Goal: Contribute content: Contribute content

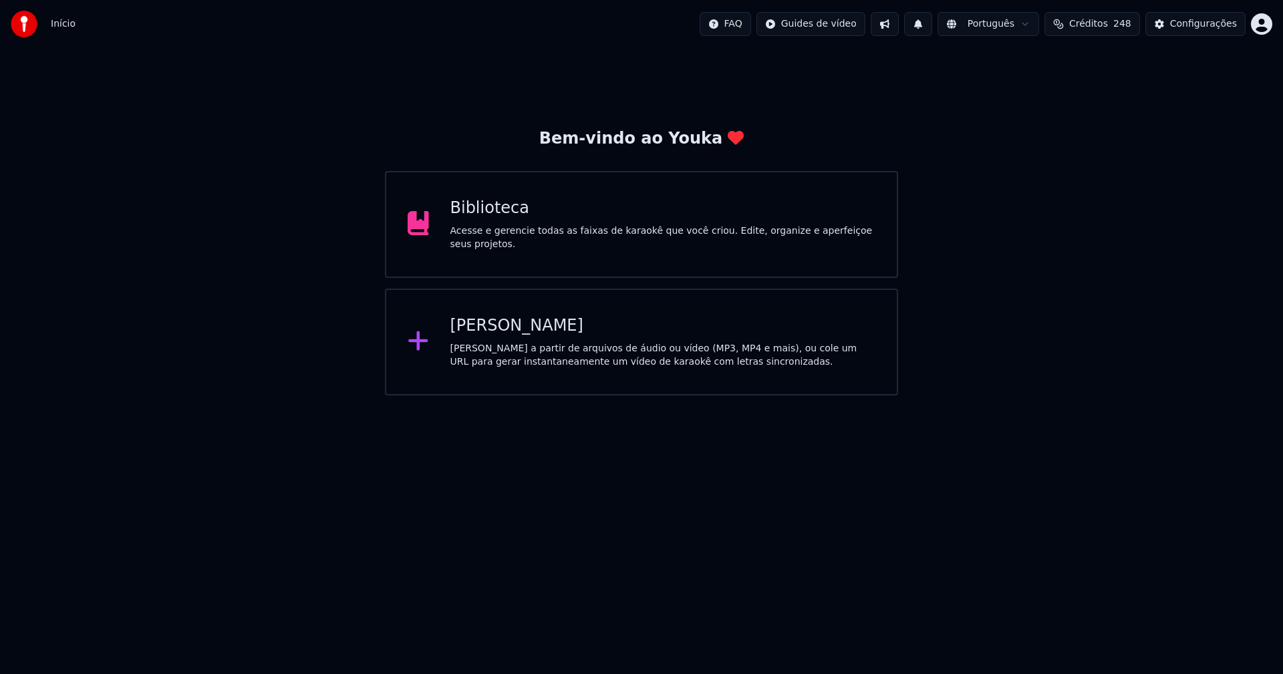
click at [479, 329] on div "[PERSON_NAME]" at bounding box center [663, 325] width 426 height 21
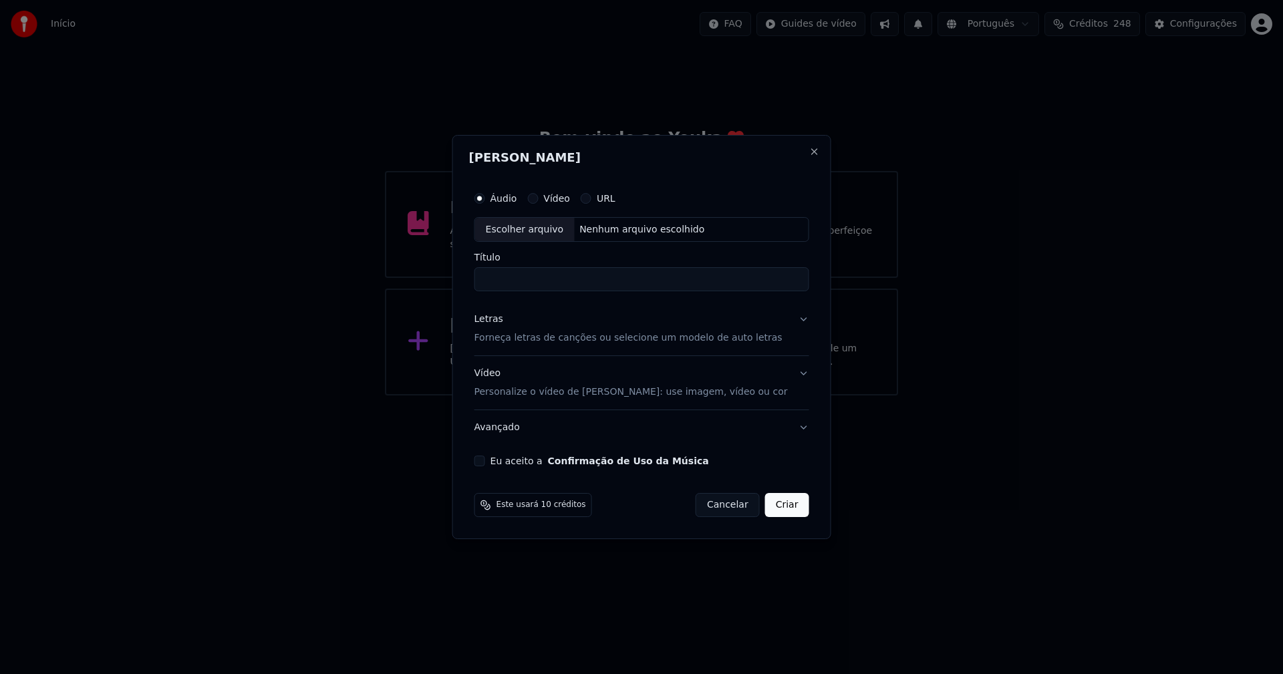
click at [558, 237] on div "Escolher arquivo" at bounding box center [525, 230] width 100 height 24
type input "**********"
click at [495, 323] on div "Letras" at bounding box center [488, 319] width 29 height 13
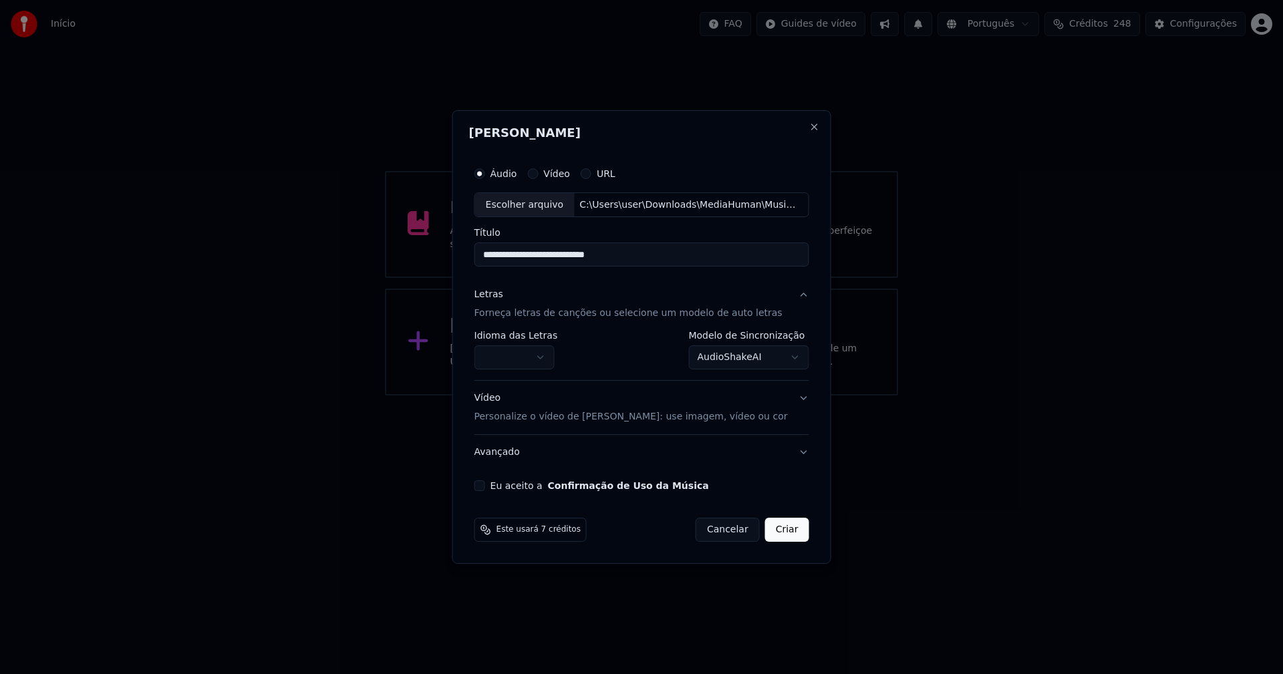
click at [517, 355] on button "button" at bounding box center [514, 358] width 80 height 24
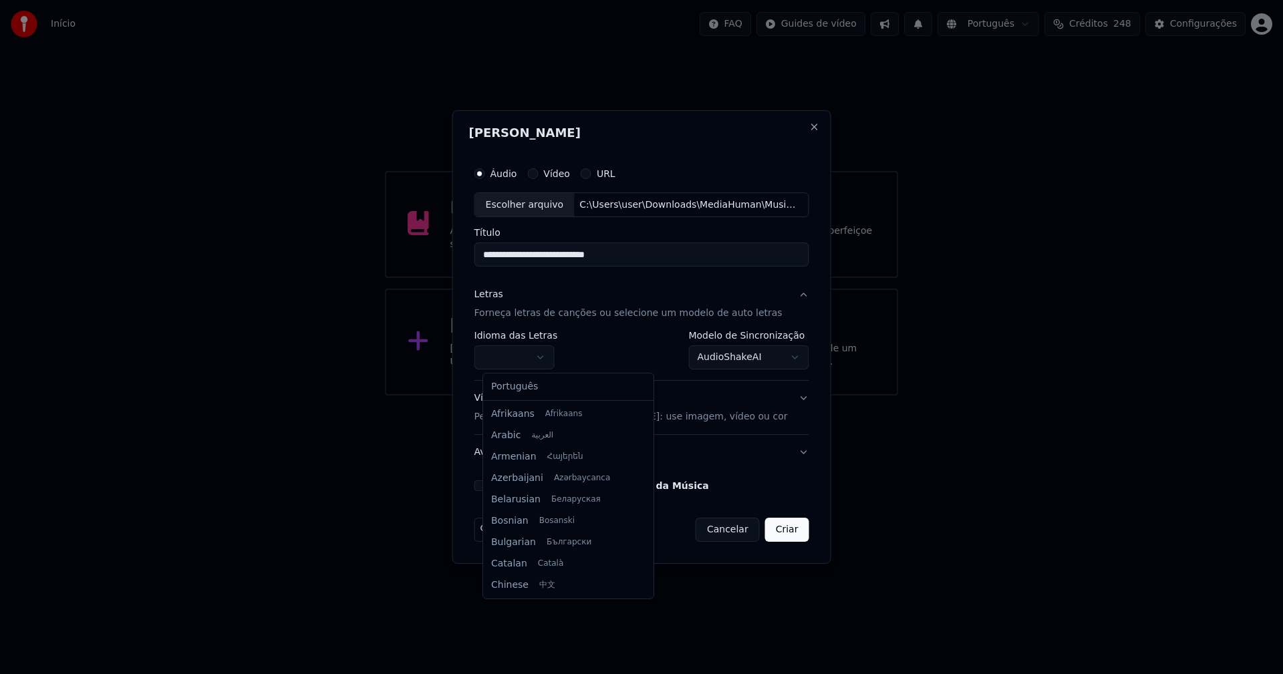
select select "**"
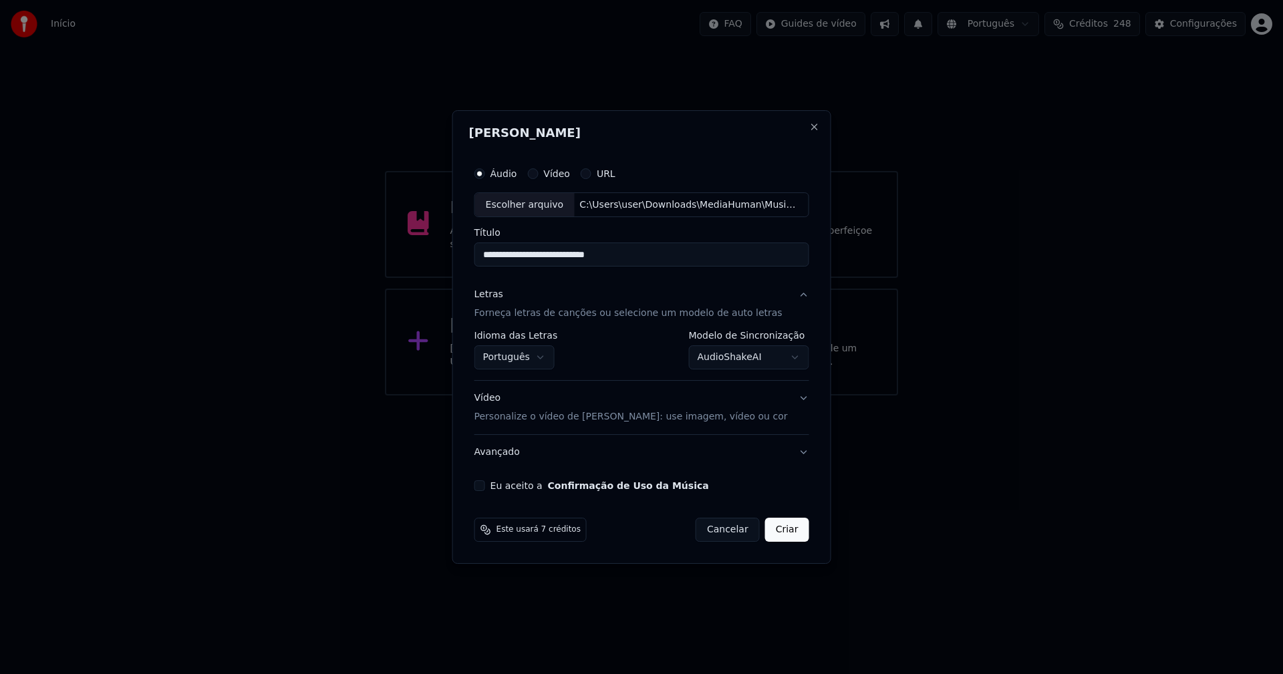
click at [735, 358] on body "**********" at bounding box center [641, 198] width 1283 height 396
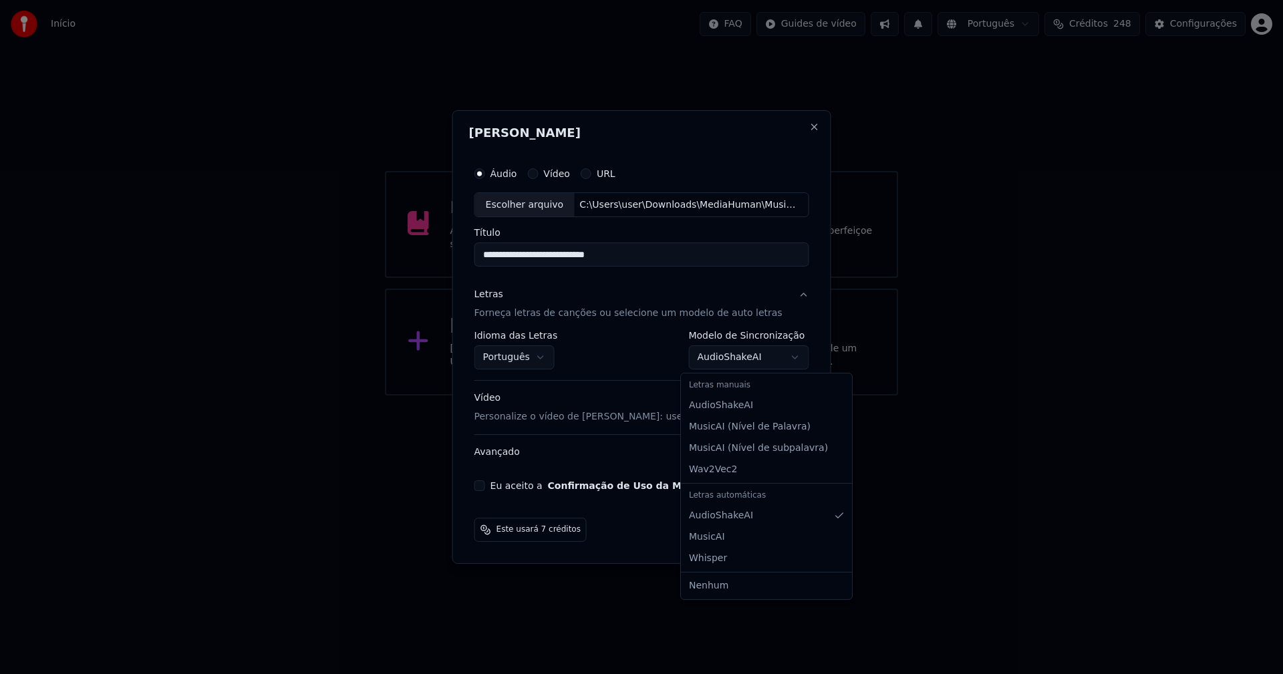
select select "**********"
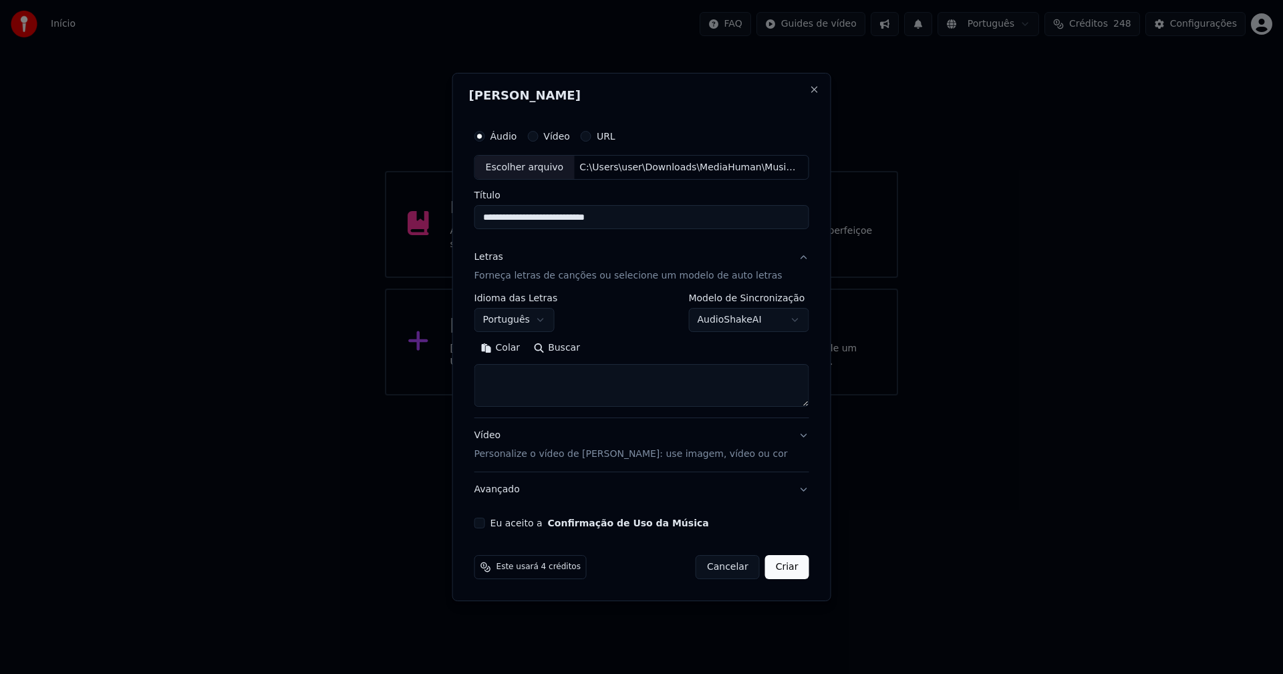
click at [515, 347] on button "Colar" at bounding box center [500, 348] width 53 height 21
click at [563, 388] on textarea "**********" at bounding box center [633, 386] width 318 height 43
type textarea "**********"
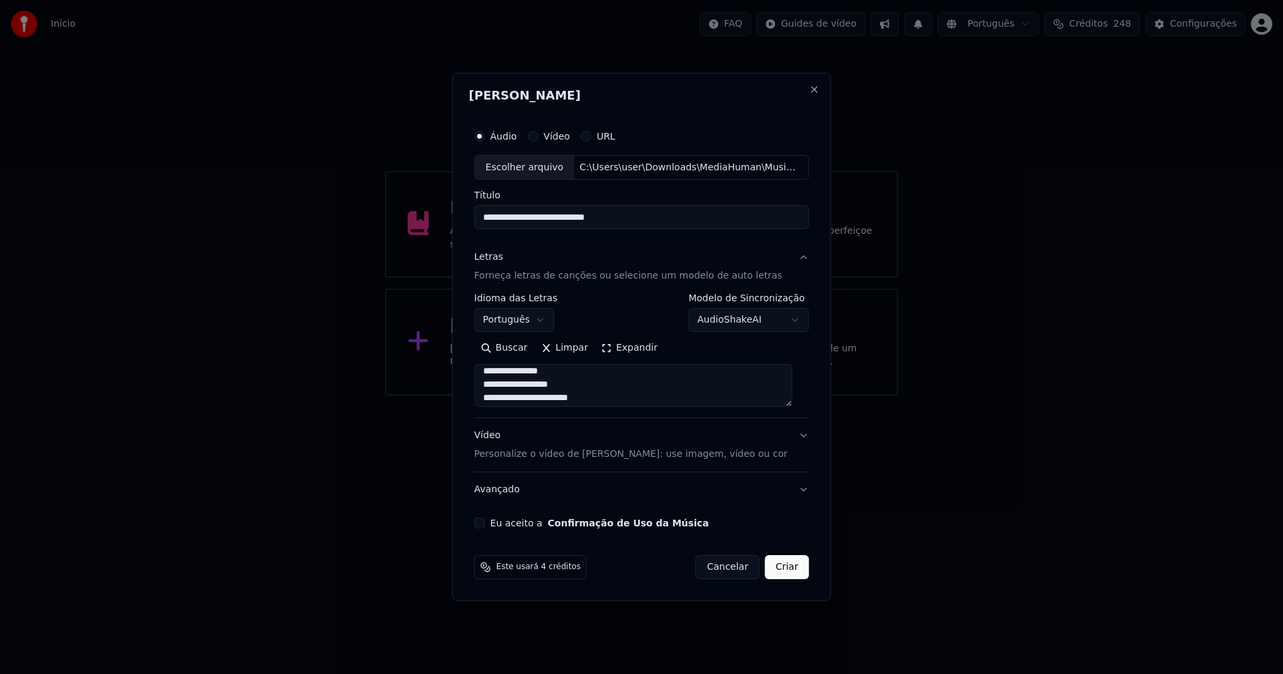
click at [625, 341] on button "Expandir" at bounding box center [629, 348] width 69 height 21
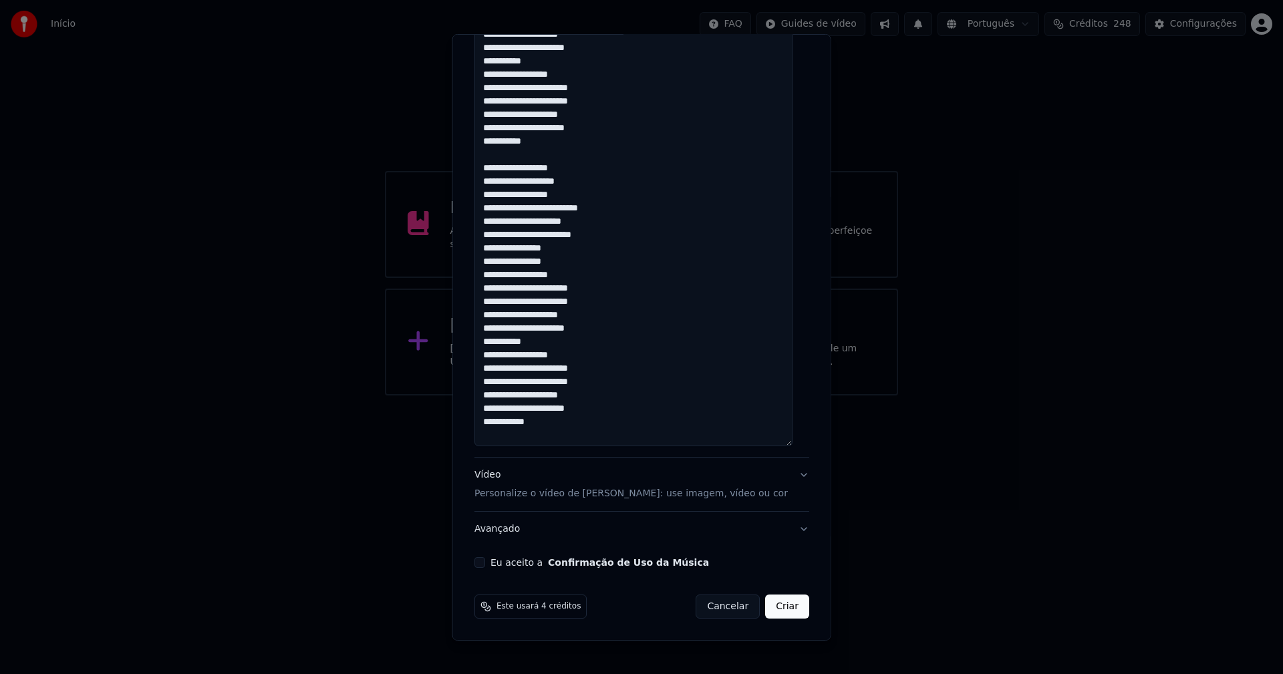
scroll to position [0, 0]
click at [481, 561] on button "Eu aceito a Confirmação de Uso da Música" at bounding box center [479, 562] width 11 height 11
click at [774, 609] on button "Criar" at bounding box center [787, 607] width 44 height 24
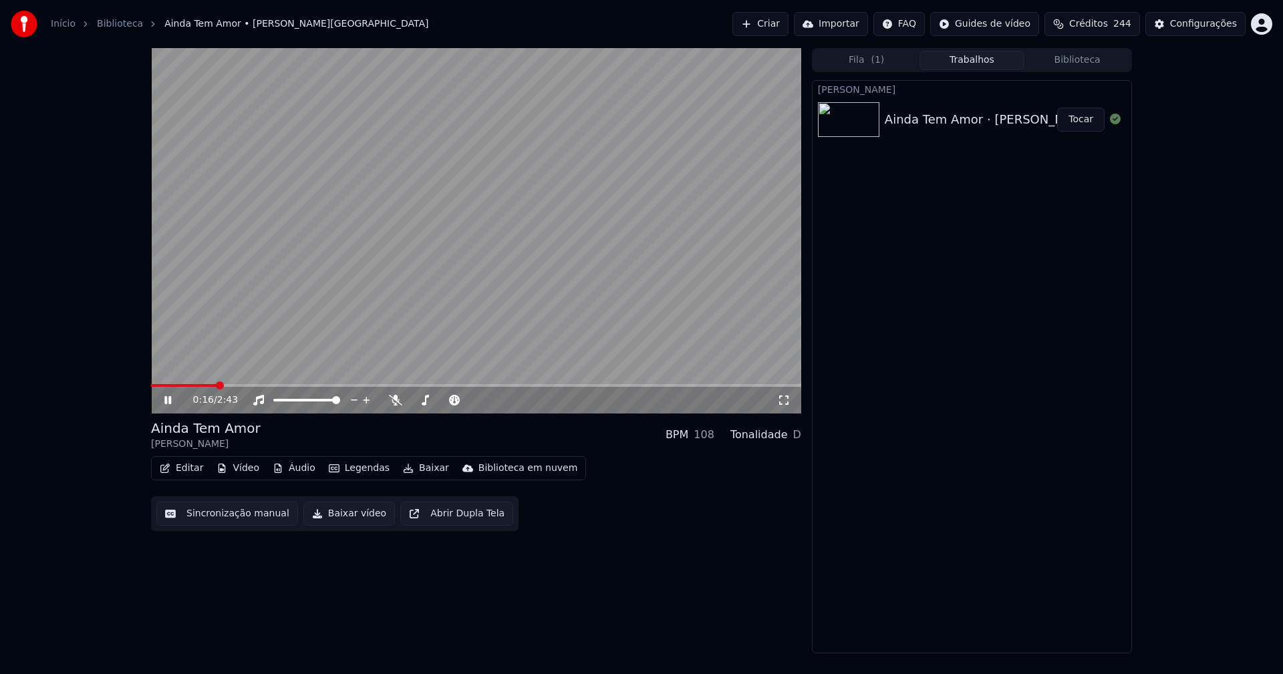
click at [166, 403] on icon at bounding box center [167, 400] width 7 height 8
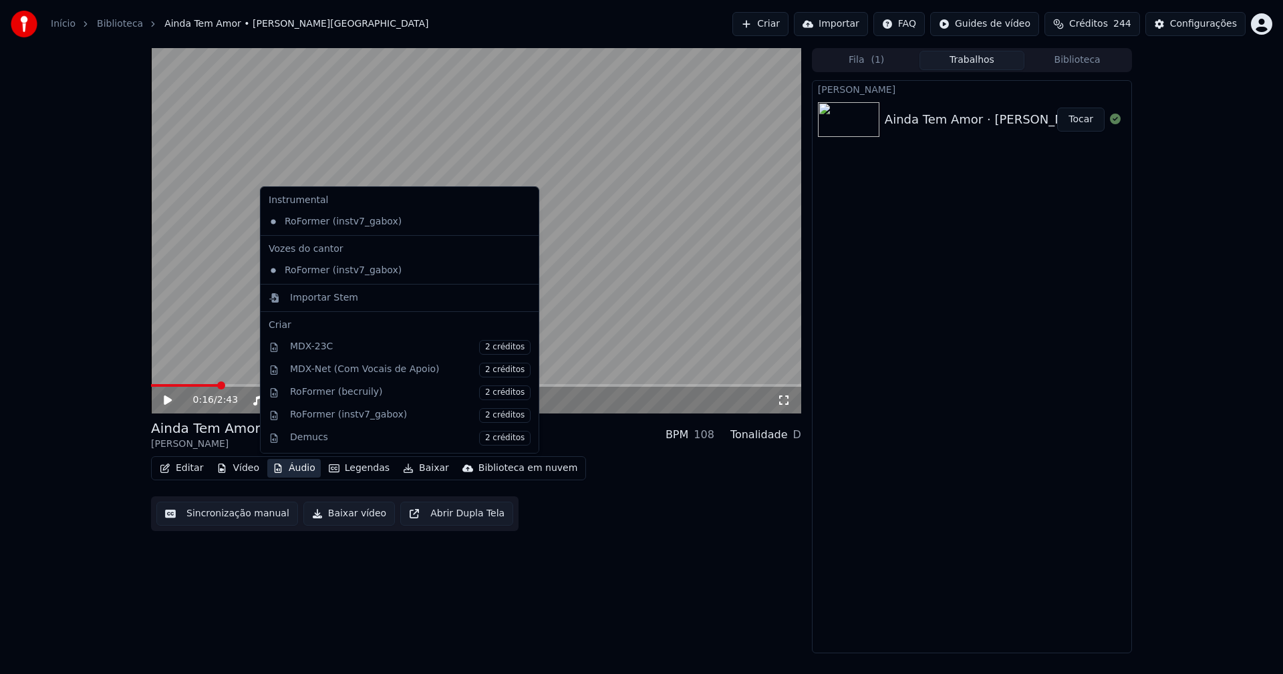
click at [291, 476] on button "Áudio" at bounding box center [293, 468] width 53 height 19
click at [310, 296] on div "Importar Stem" at bounding box center [324, 297] width 68 height 13
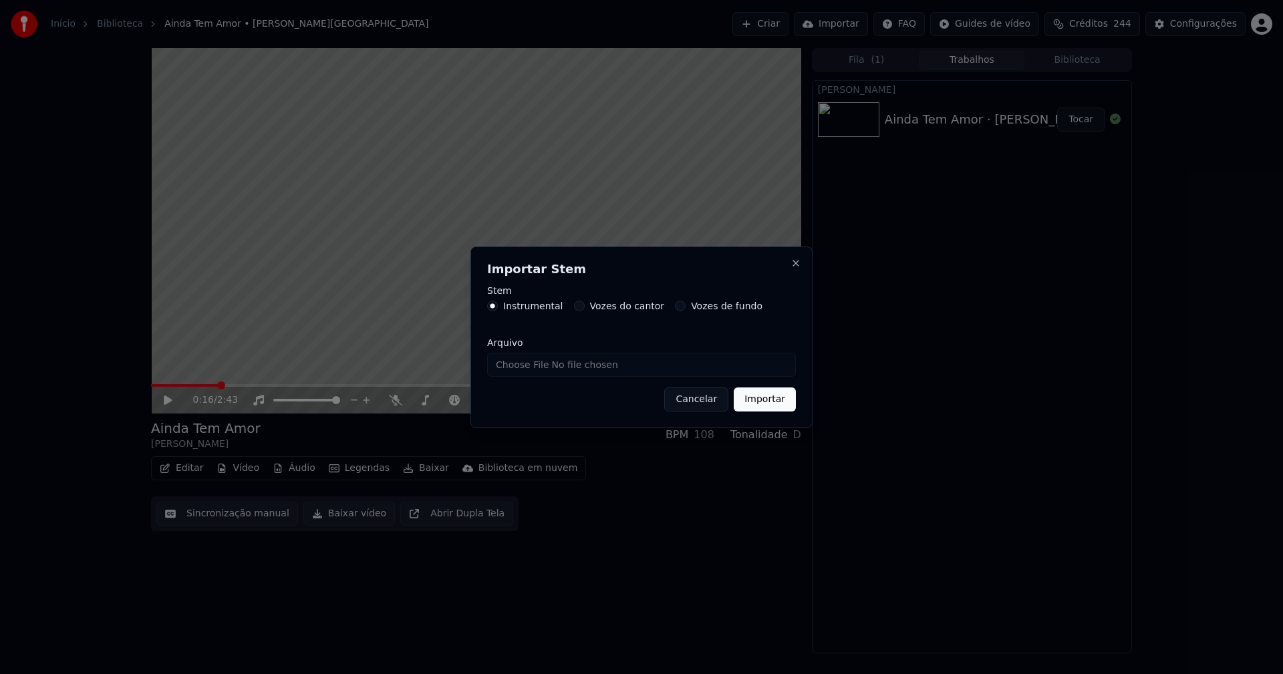
click at [530, 365] on input "Arquivo" at bounding box center [641, 365] width 309 height 24
type input "**********"
click at [770, 399] on button "Importar" at bounding box center [765, 400] width 62 height 24
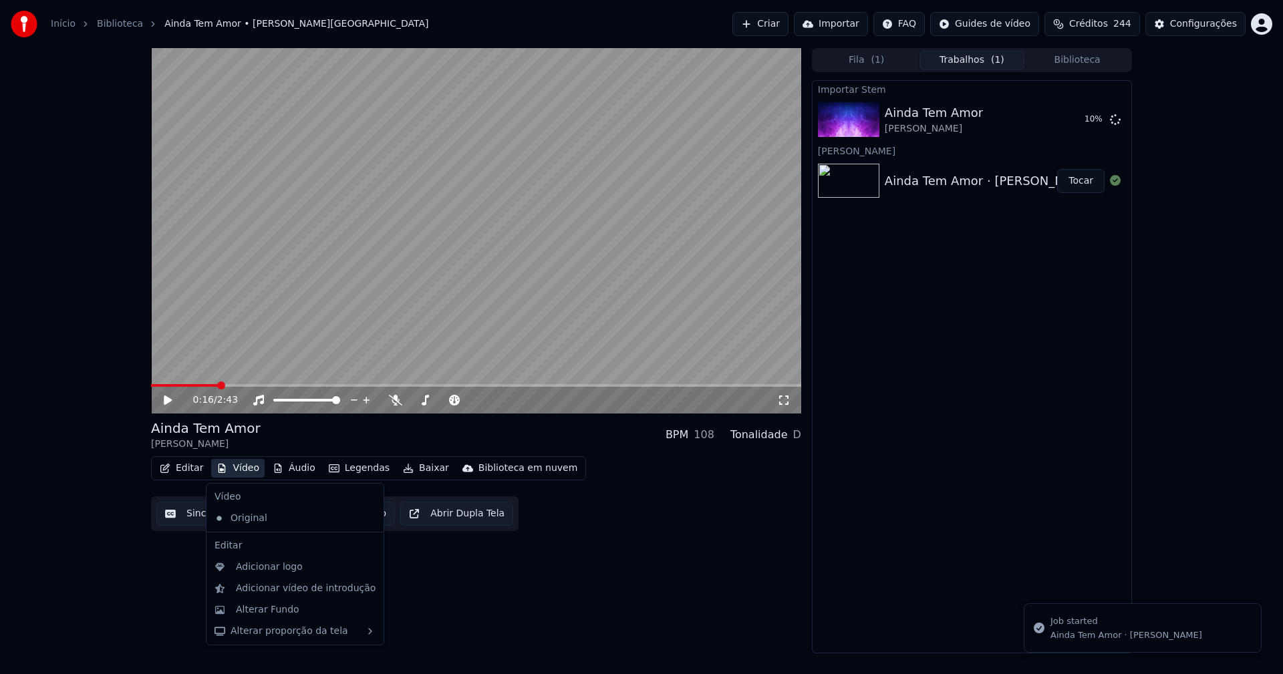
click at [248, 466] on button "Vídeo" at bounding box center [237, 468] width 53 height 19
click at [267, 571] on div "Adicionar logo" at bounding box center [269, 567] width 67 height 13
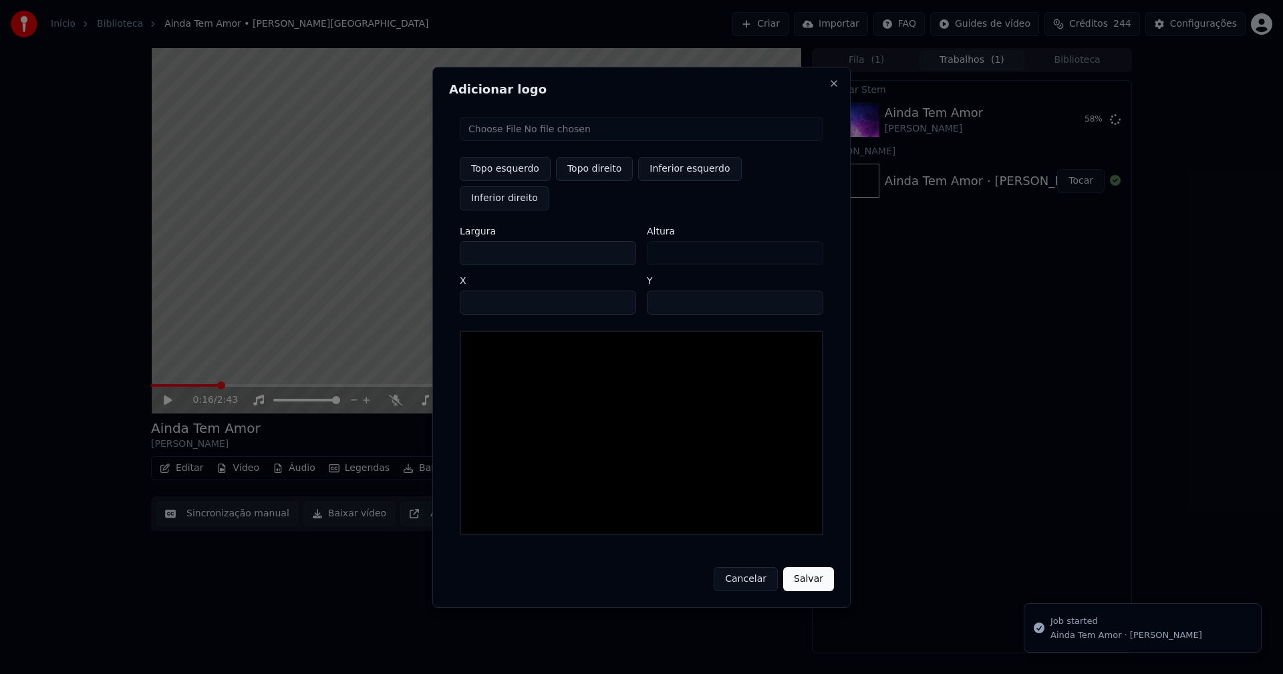
click at [512, 141] on input "file" at bounding box center [641, 129] width 363 height 24
type input "**********"
click at [597, 181] on button "Topo direito" at bounding box center [594, 169] width 77 height 24
type input "****"
drag, startPoint x: 481, startPoint y: 238, endPoint x: 426, endPoint y: 242, distance: 55.6
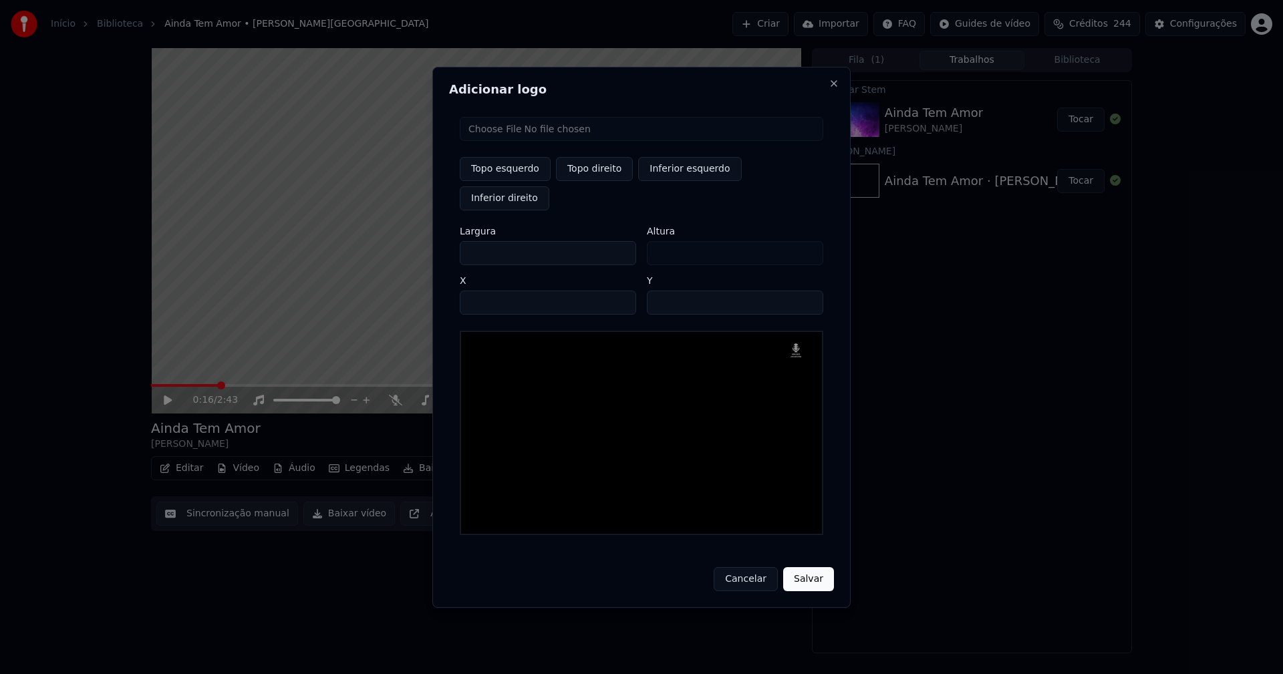
click at [428, 242] on body "Início Biblioteca Ainda Tem Amor • Gusttavo Lima Criar Importar FAQ Guides de v…" at bounding box center [641, 337] width 1283 height 674
type input "**"
type input "***"
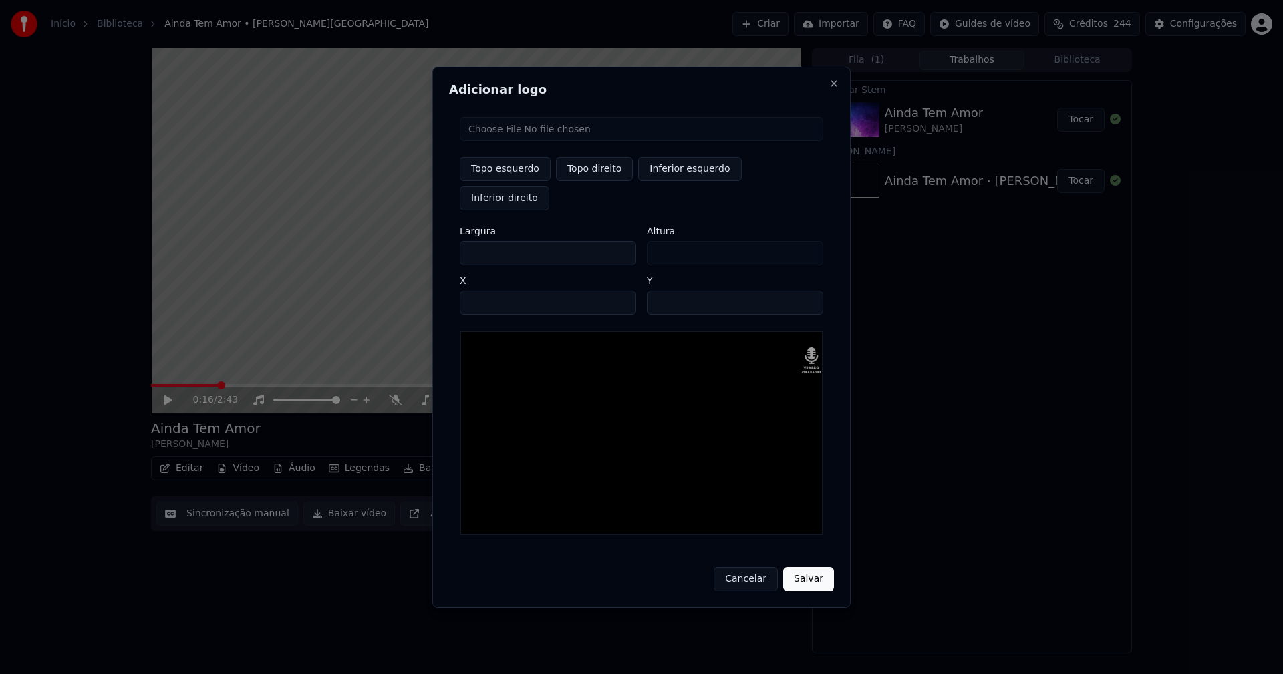
type input "***"
click at [661, 292] on input "**" at bounding box center [735, 303] width 176 height 24
type input "**"
click at [485, 291] on input "****" at bounding box center [548, 303] width 176 height 24
type input "****"
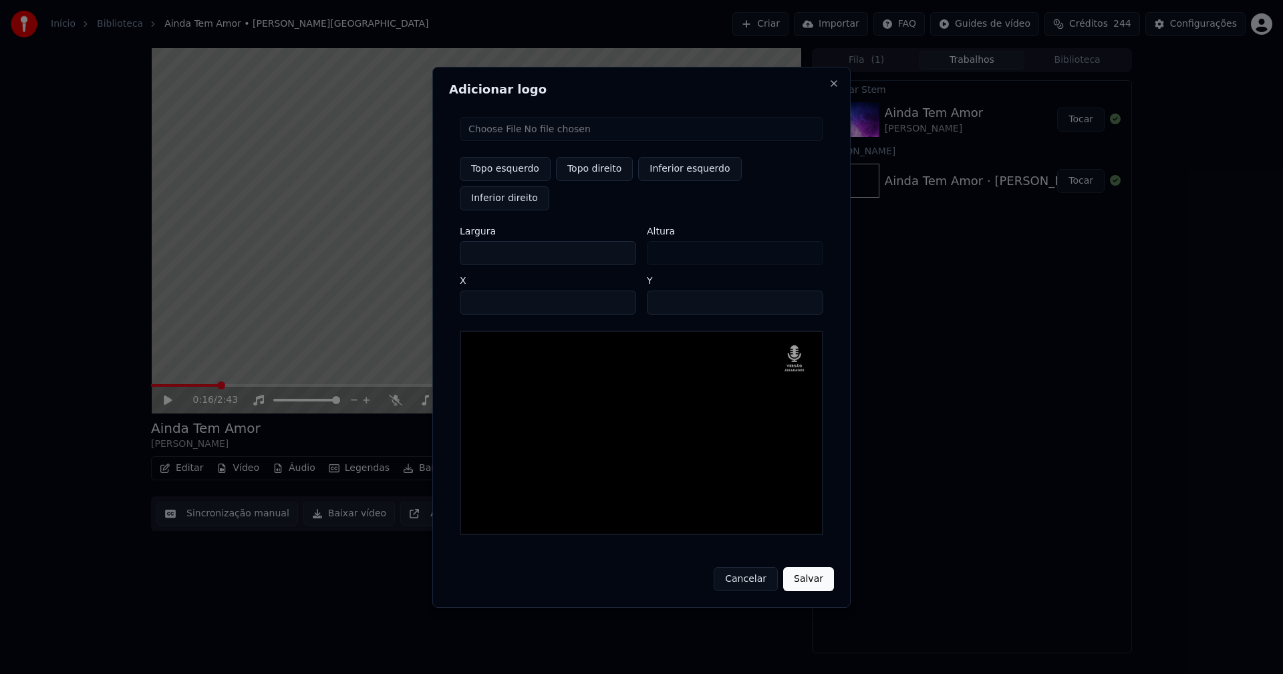
click at [804, 567] on button "Salvar" at bounding box center [808, 579] width 51 height 24
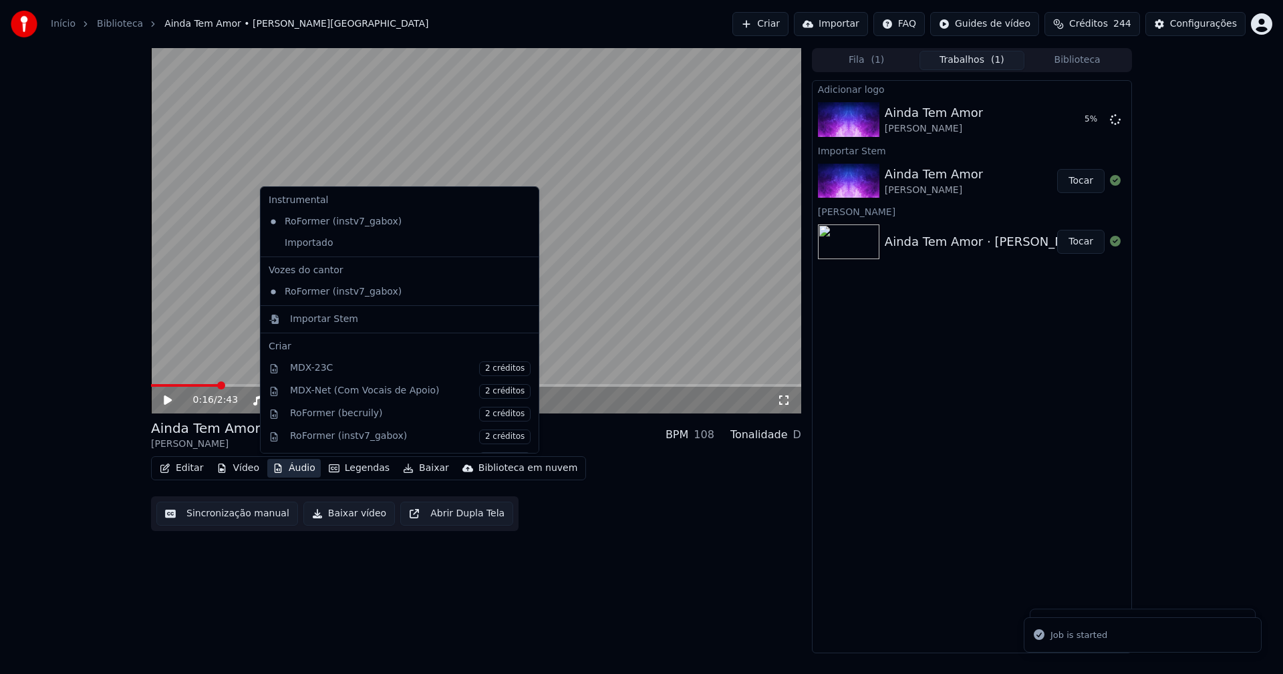
click at [311, 468] on button "Áudio" at bounding box center [293, 468] width 53 height 19
click at [276, 243] on div "Importado" at bounding box center [389, 243] width 253 height 21
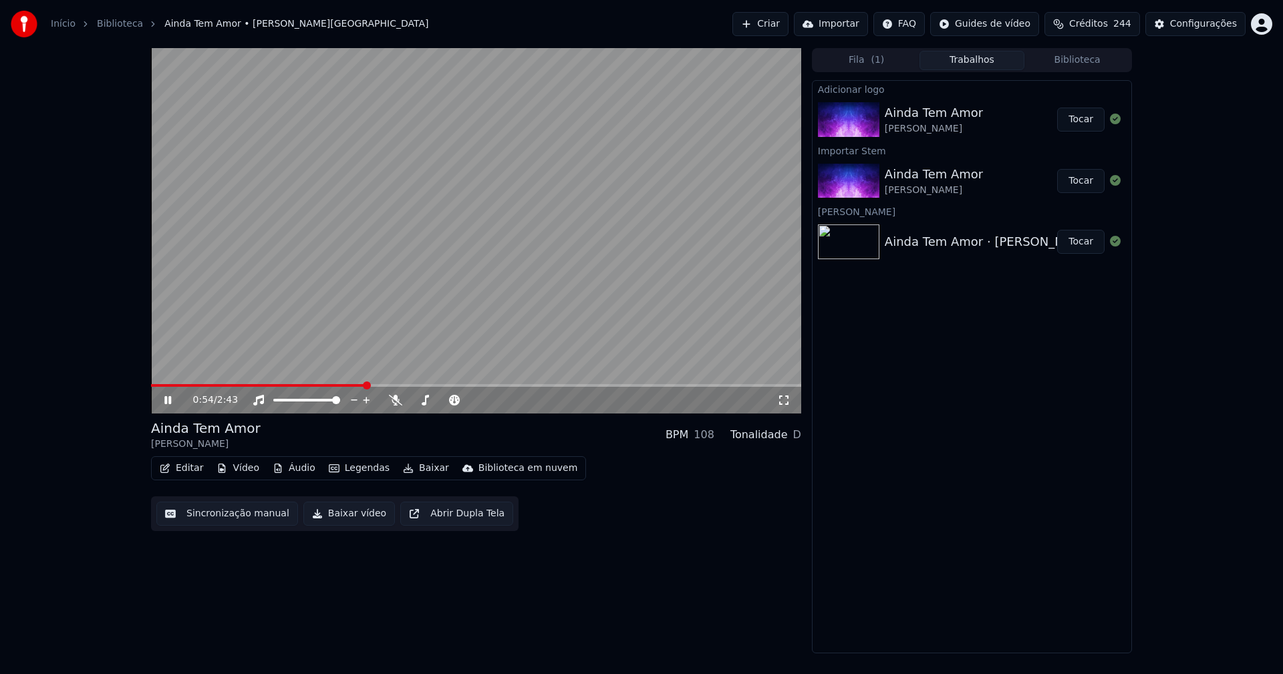
click at [1082, 123] on button "Tocar" at bounding box center [1080, 120] width 47 height 24
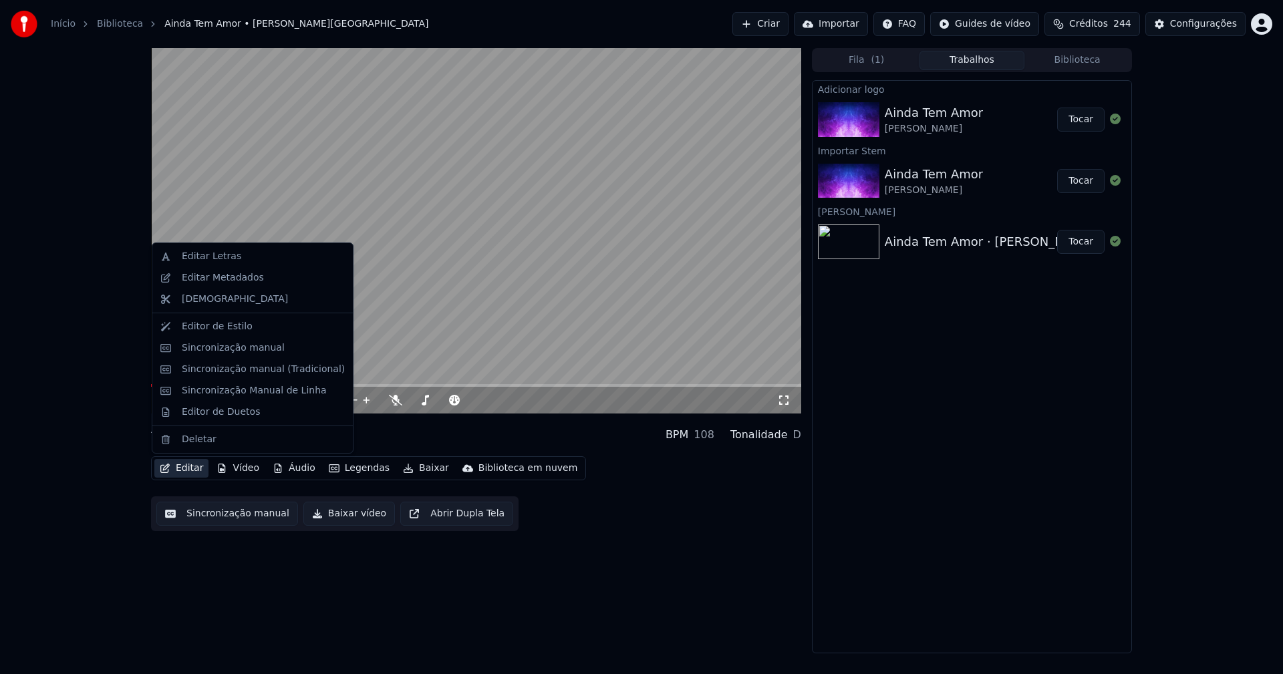
click at [186, 470] on button "Editar" at bounding box center [181, 468] width 54 height 19
click at [248, 369] on div "Sincronização manual (Tradicional)" at bounding box center [263, 369] width 163 height 13
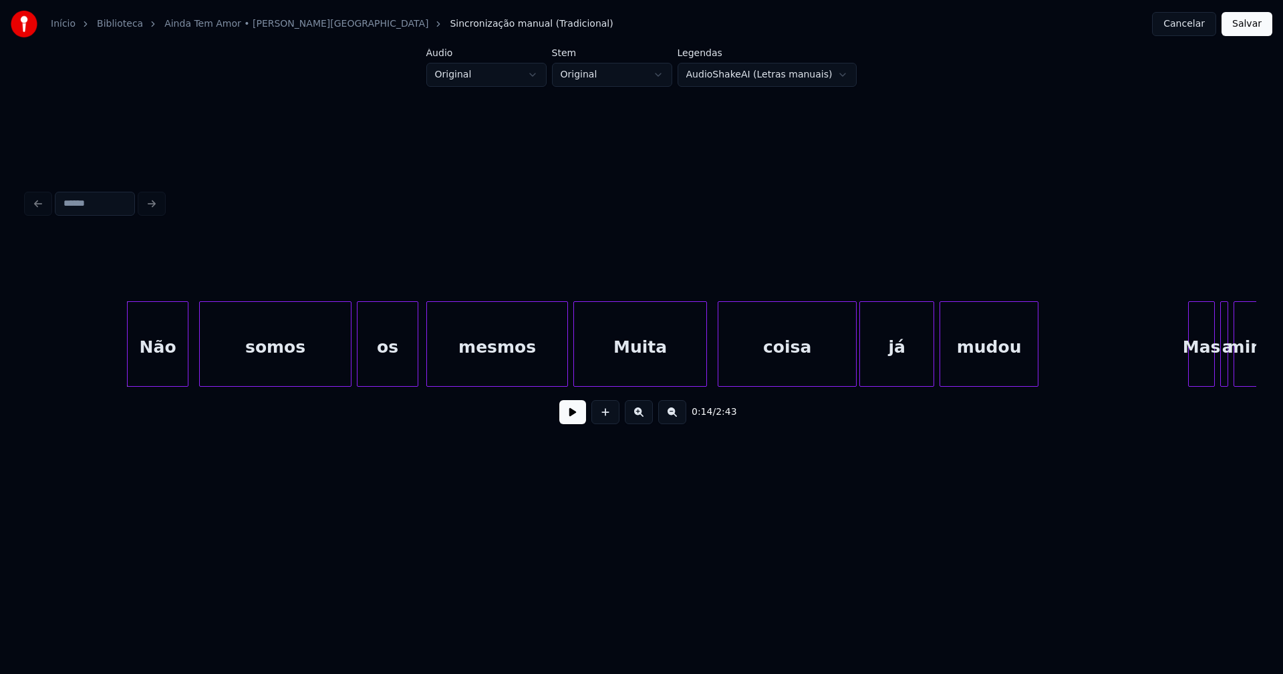
scroll to position [0, 1793]
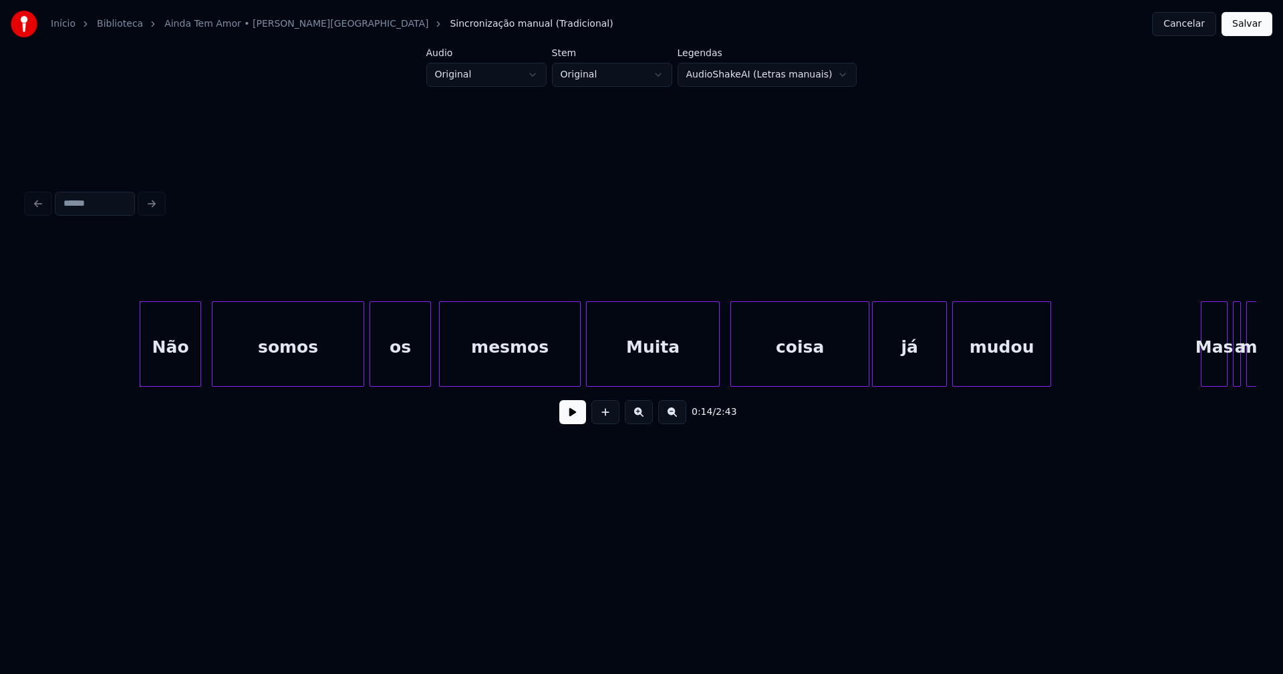
click at [569, 421] on button at bounding box center [572, 412] width 27 height 24
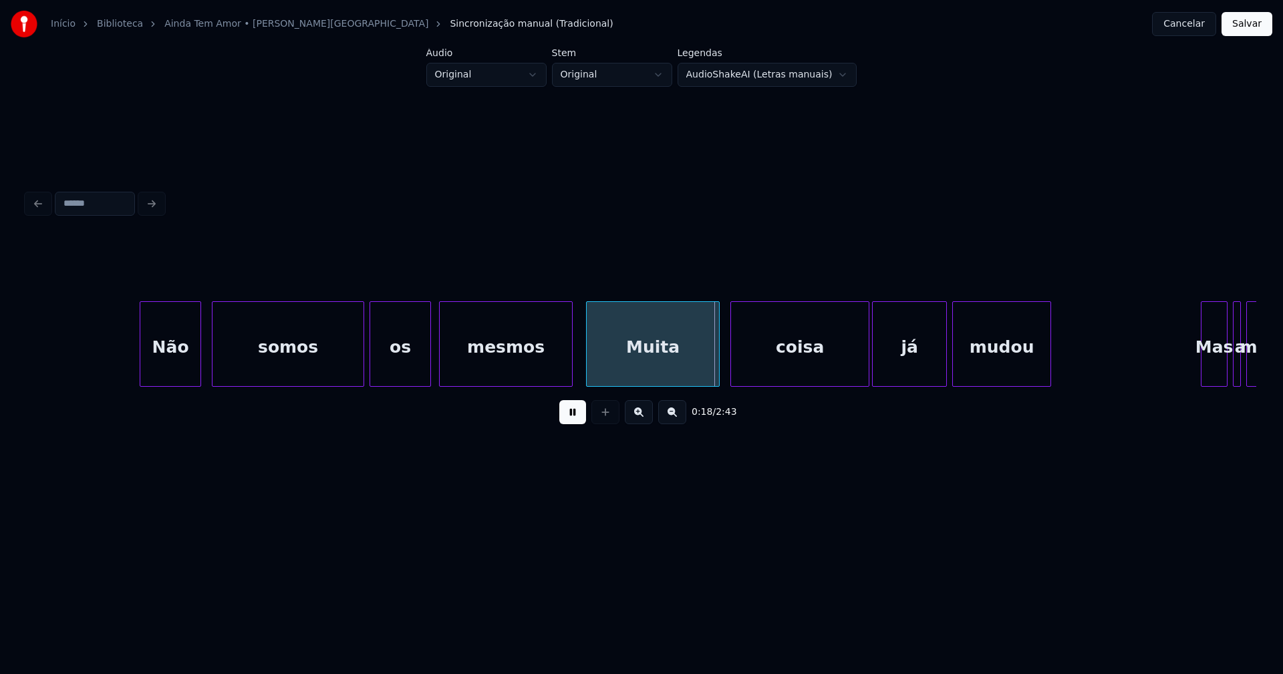
click at [572, 379] on div at bounding box center [570, 344] width 4 height 84
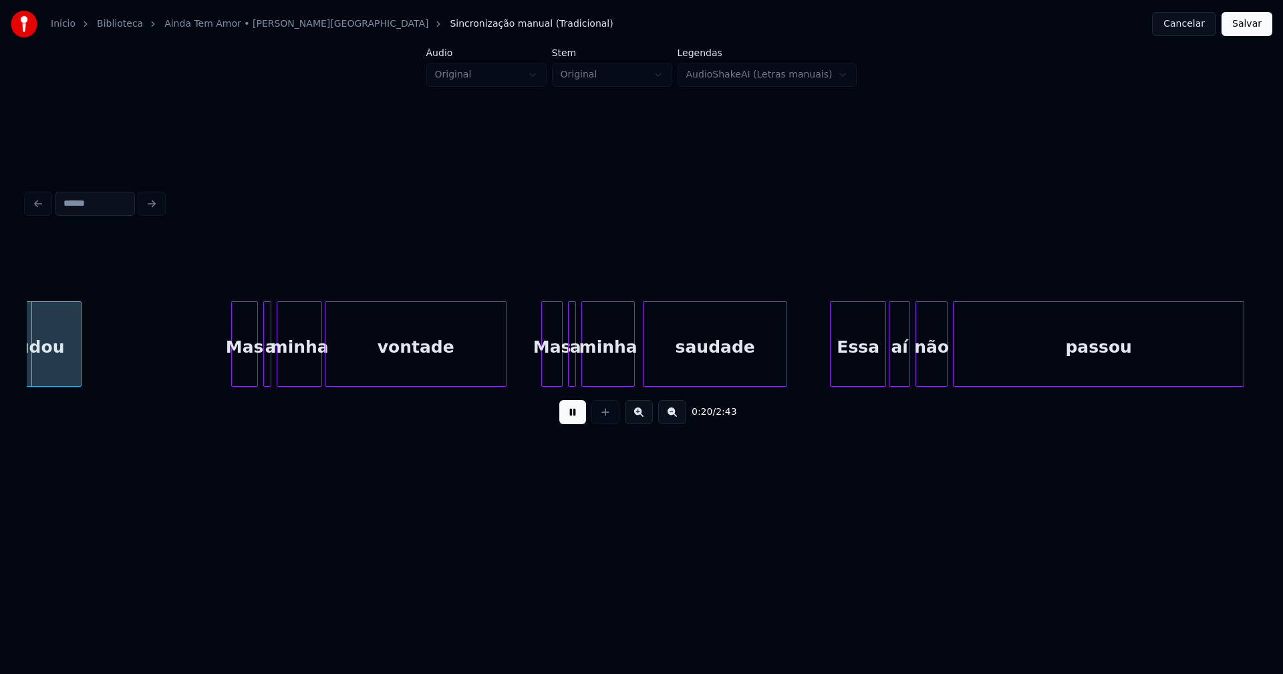
scroll to position [0, 2782]
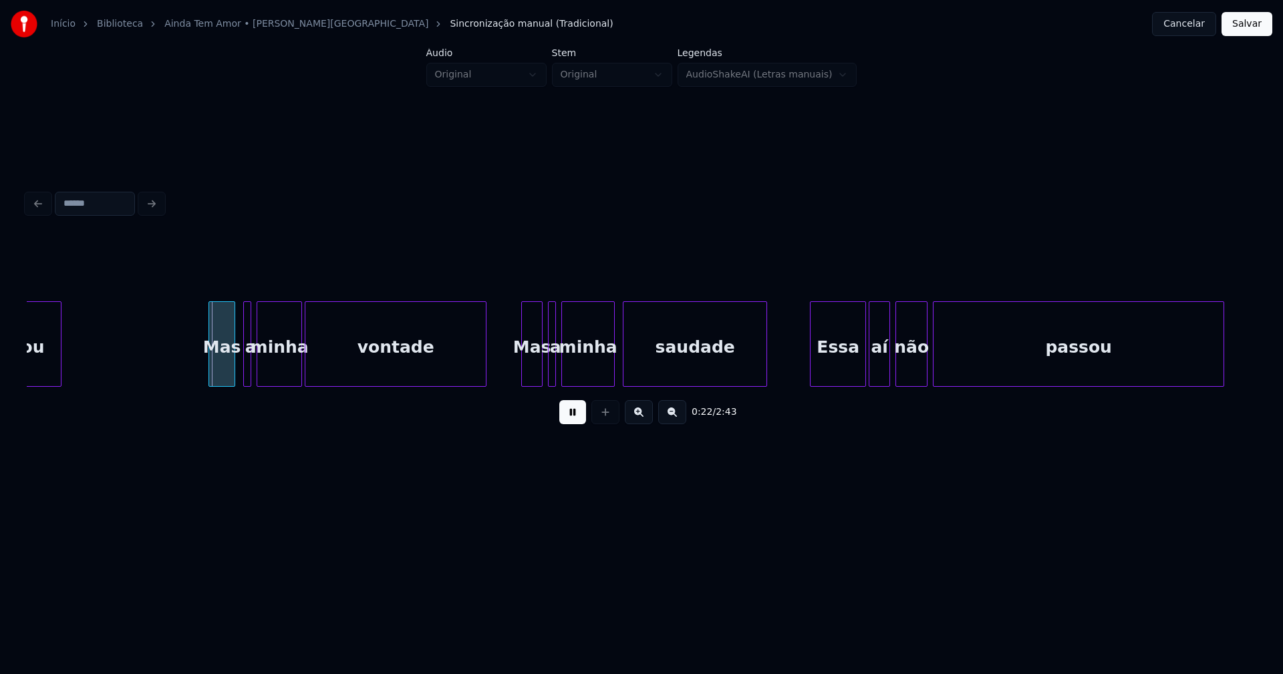
click at [223, 367] on div "Mas" at bounding box center [221, 347] width 25 height 91
click at [239, 369] on div at bounding box center [240, 344] width 4 height 84
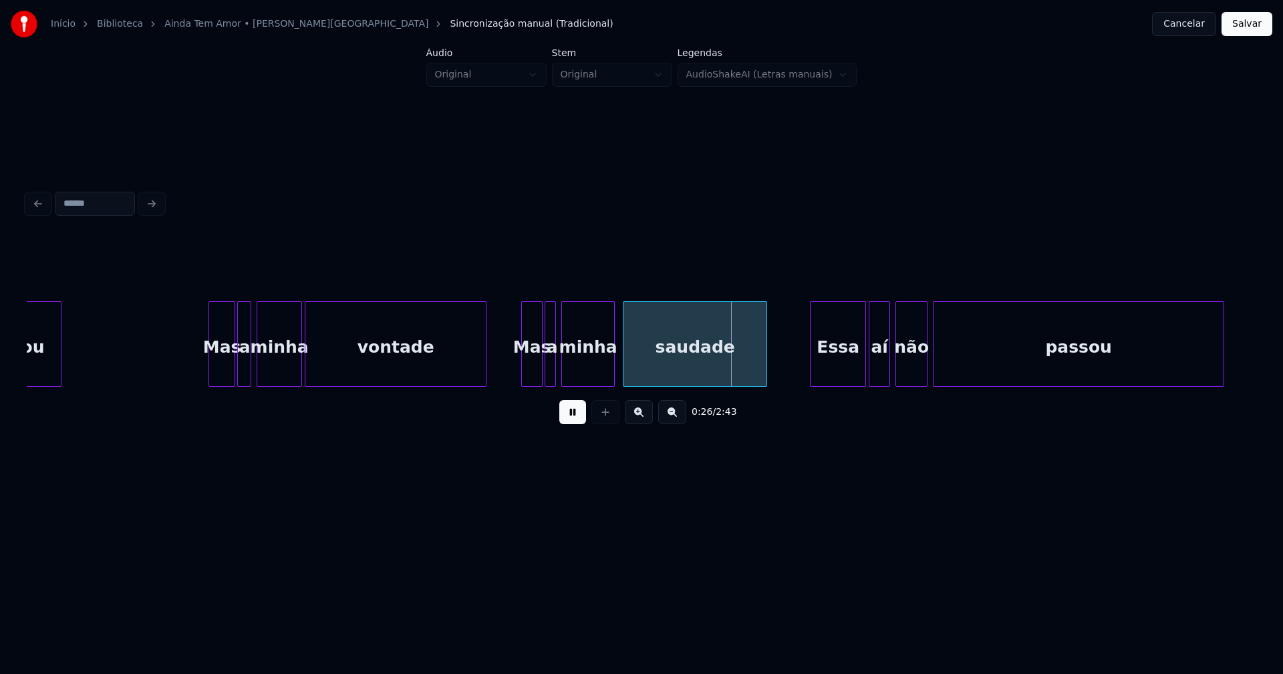
click at [545, 367] on div at bounding box center [547, 344] width 4 height 84
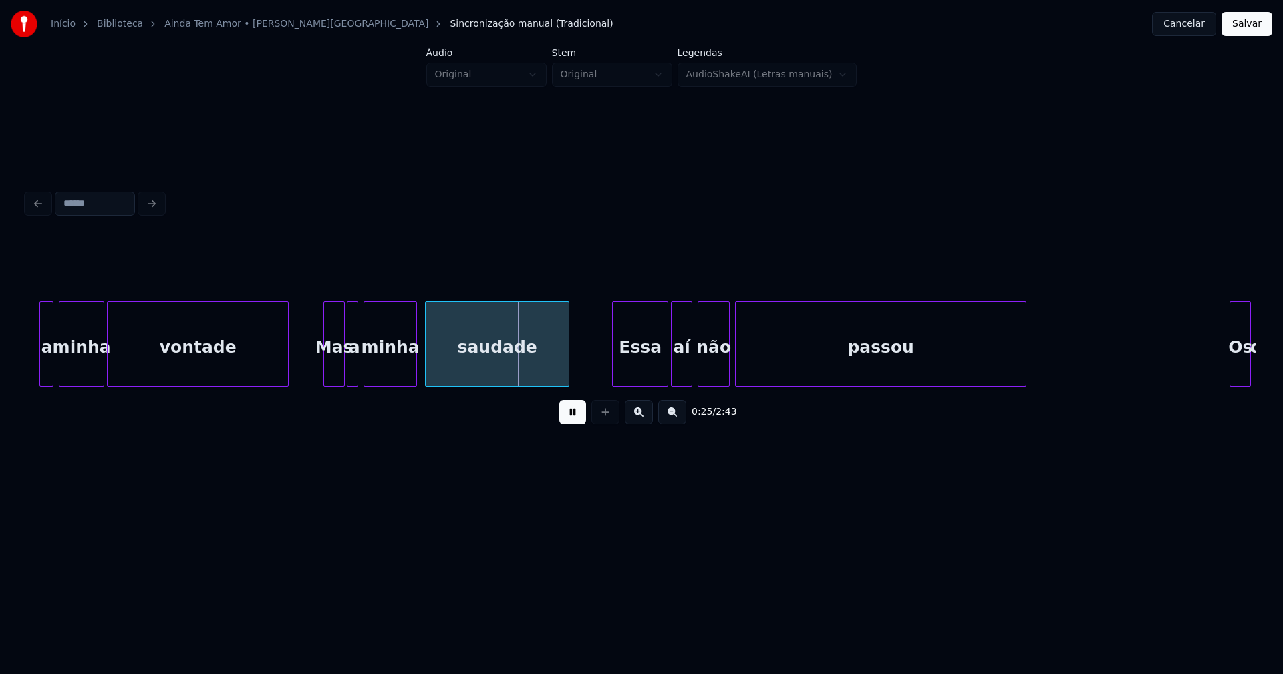
scroll to position [0, 3138]
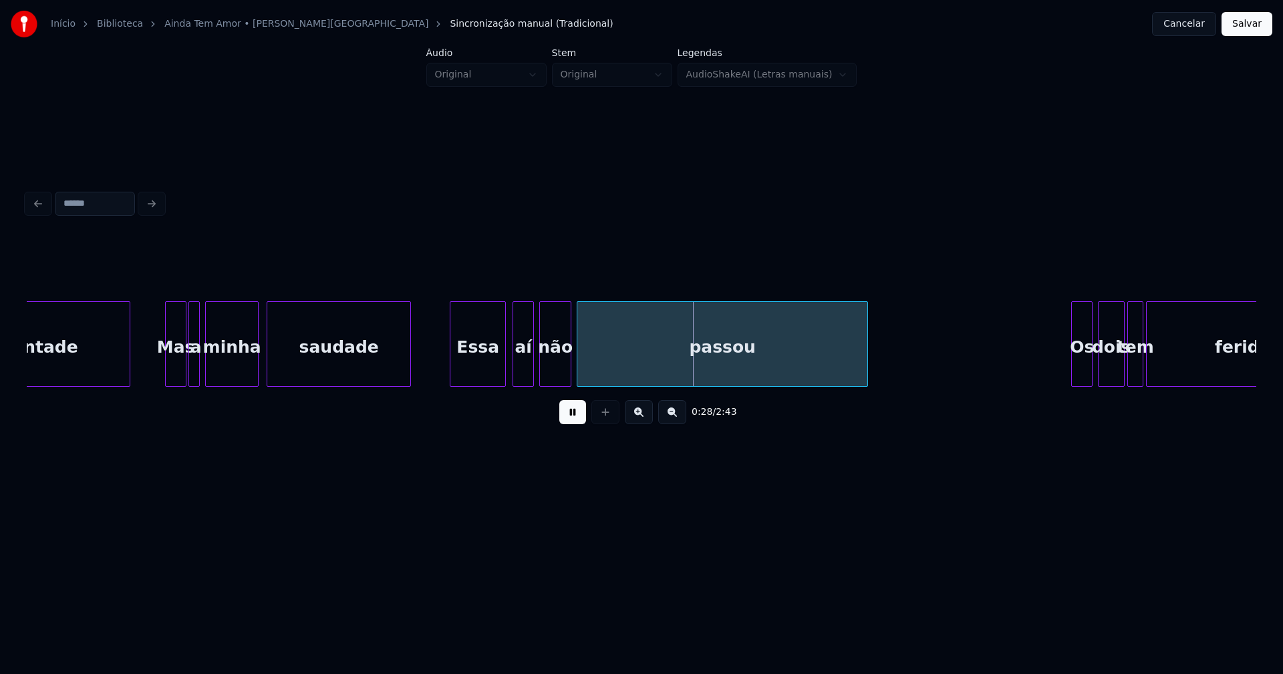
click at [484, 369] on div "Essa" at bounding box center [477, 347] width 55 height 91
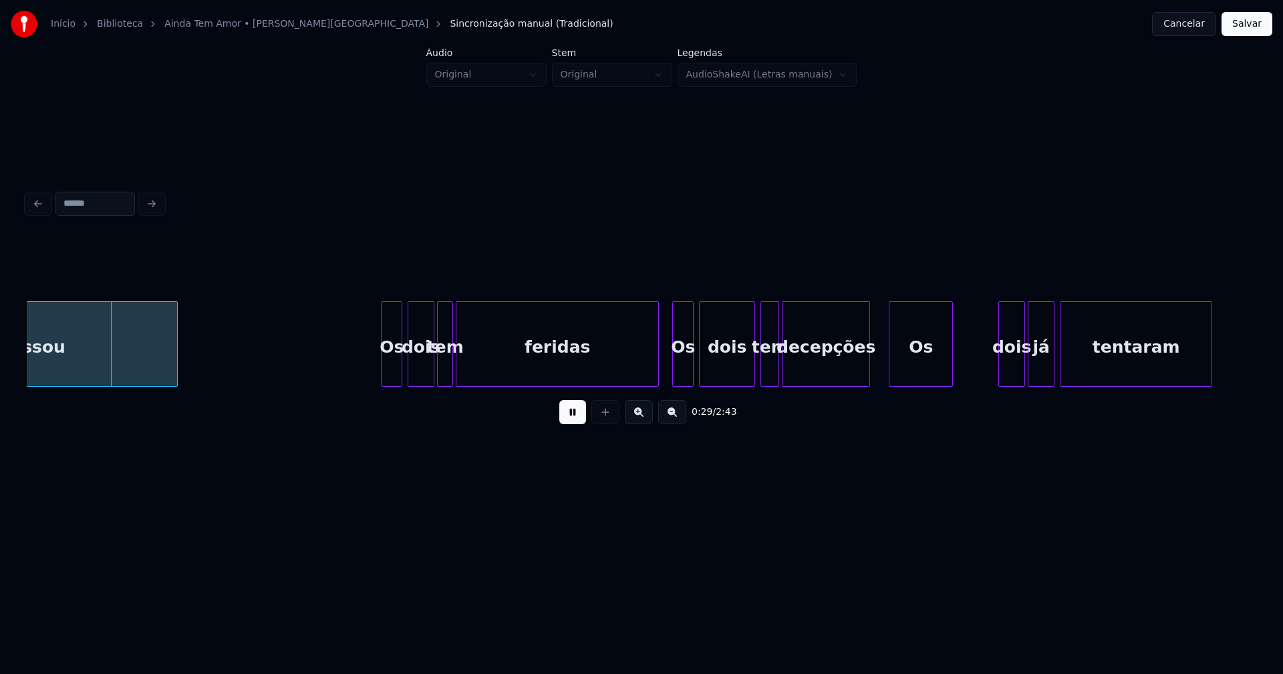
scroll to position [0, 3852]
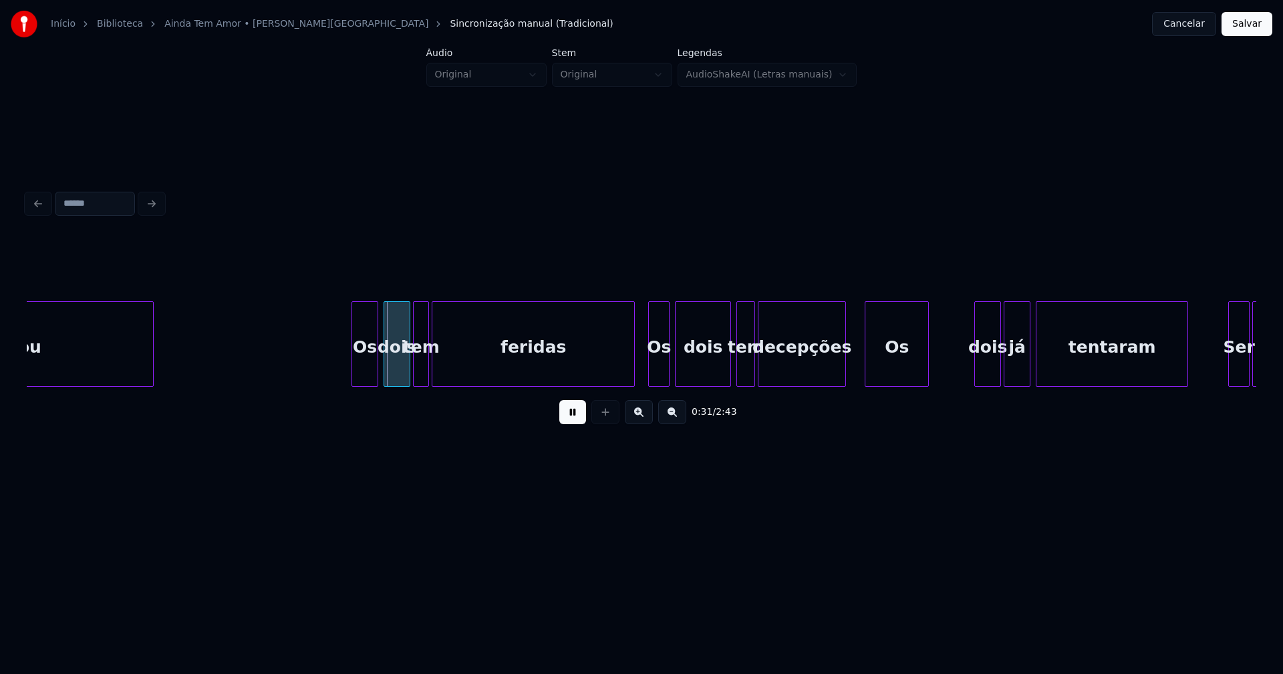
click at [355, 366] on div at bounding box center [354, 344] width 4 height 84
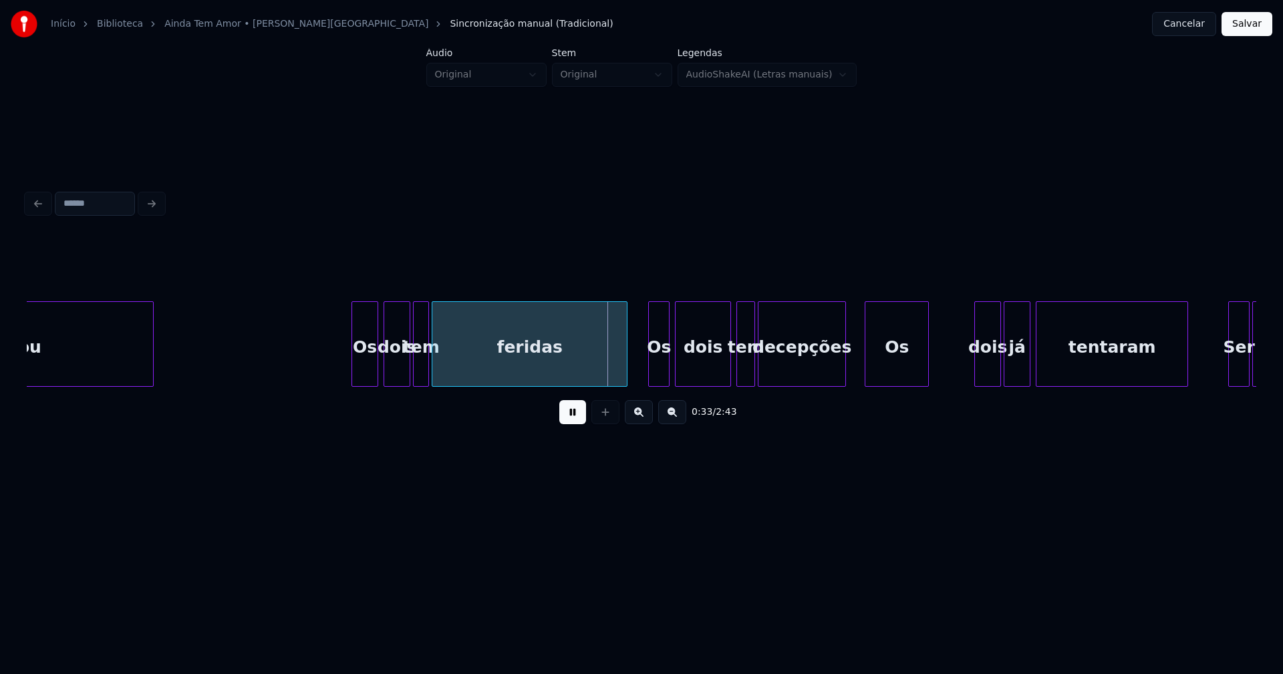
click at [626, 368] on div at bounding box center [625, 344] width 4 height 84
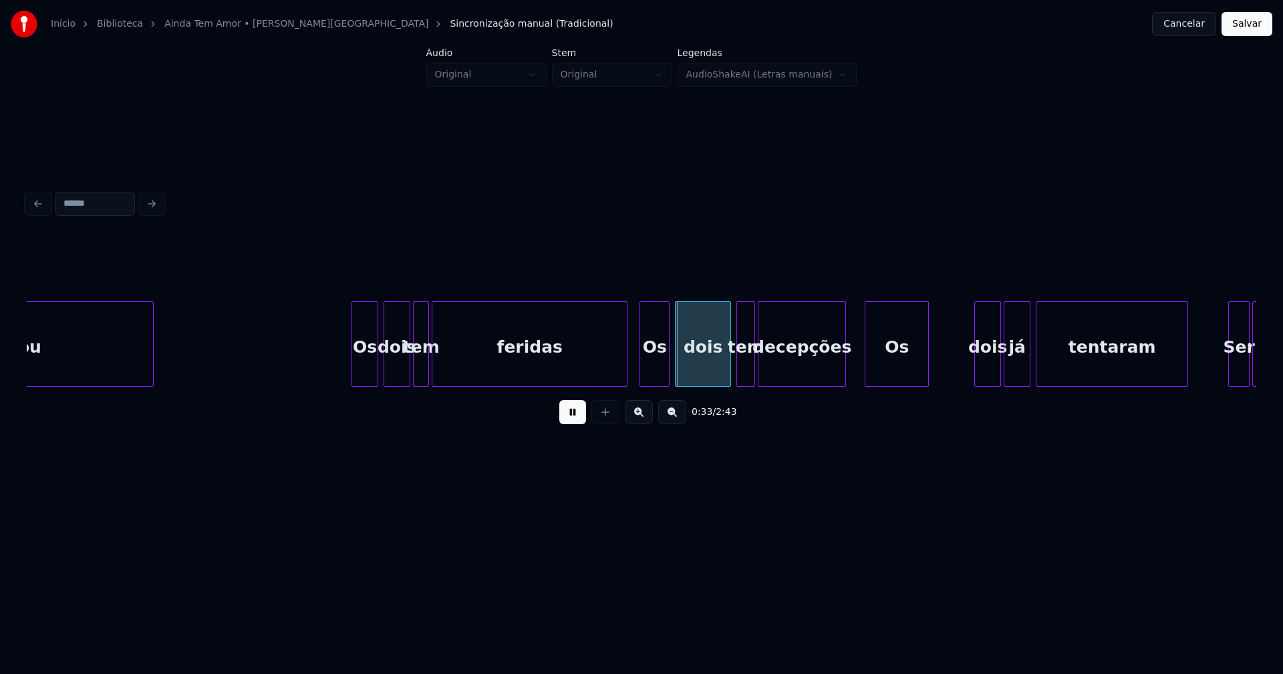
click at [641, 380] on div at bounding box center [642, 344] width 4 height 84
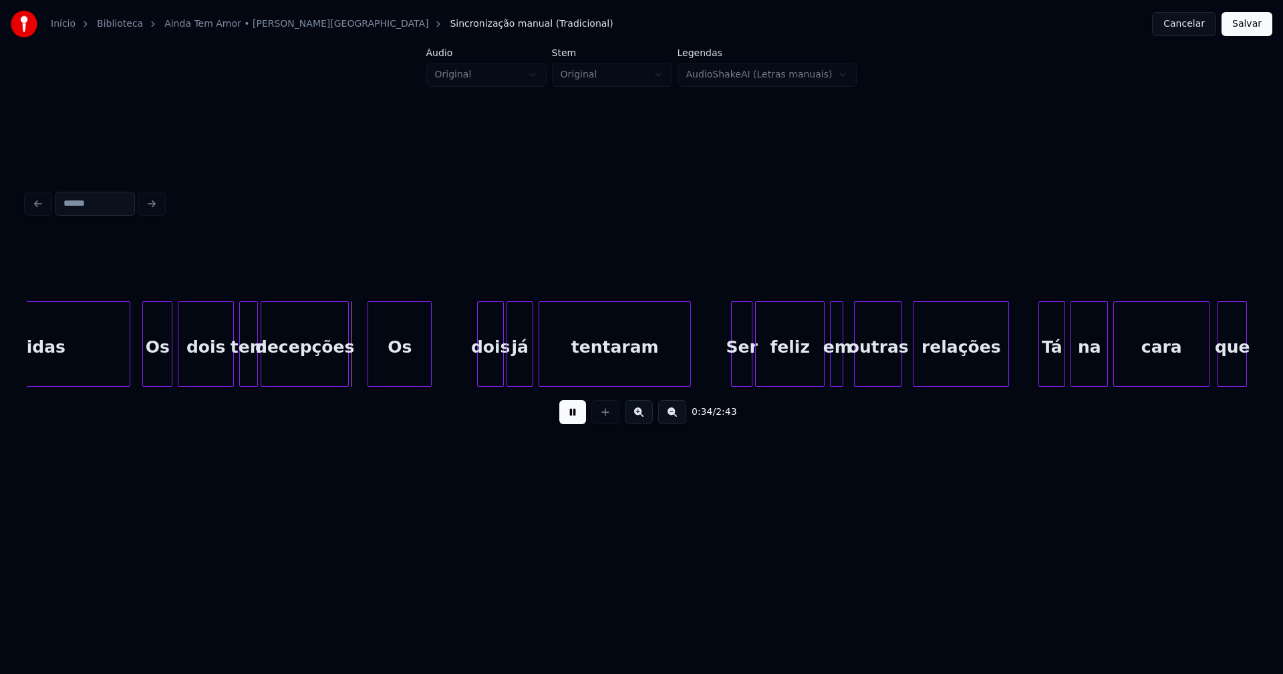
scroll to position [0, 4362]
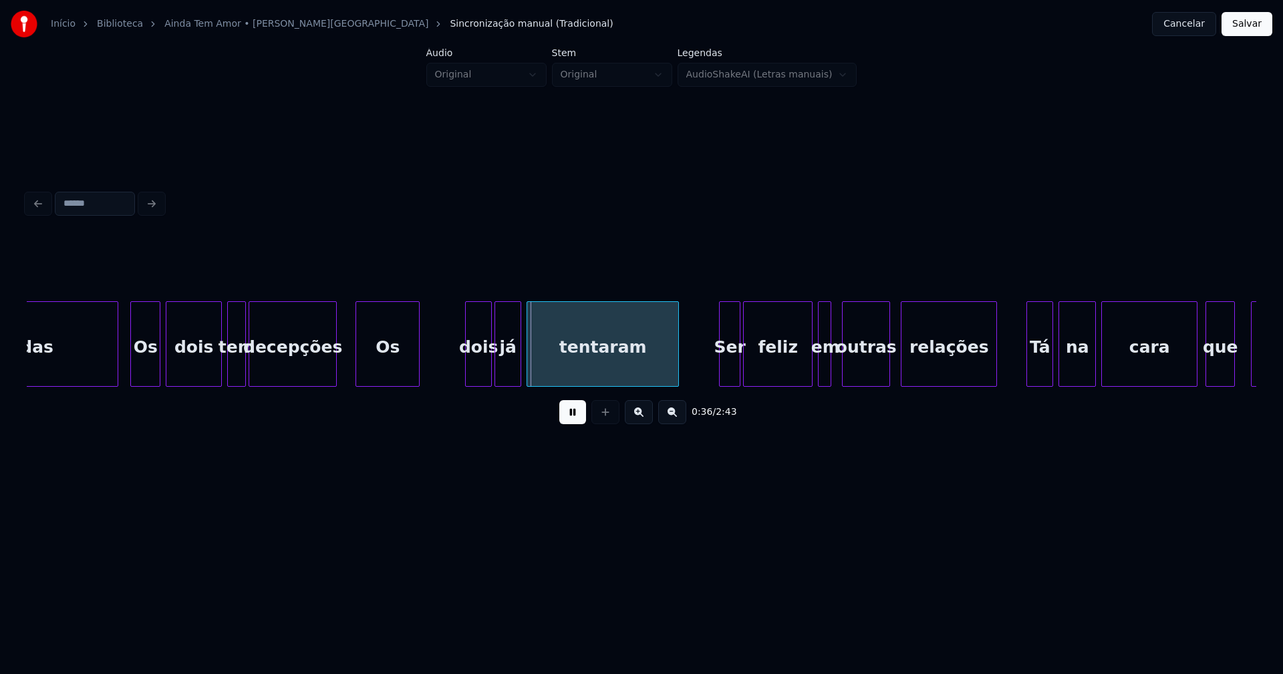
click at [578, 421] on button at bounding box center [572, 412] width 27 height 24
click at [424, 383] on div "feridas Os dois tem decepções Os dois já tentaram Ser feliz em outras relações …" at bounding box center [641, 344] width 1229 height 86
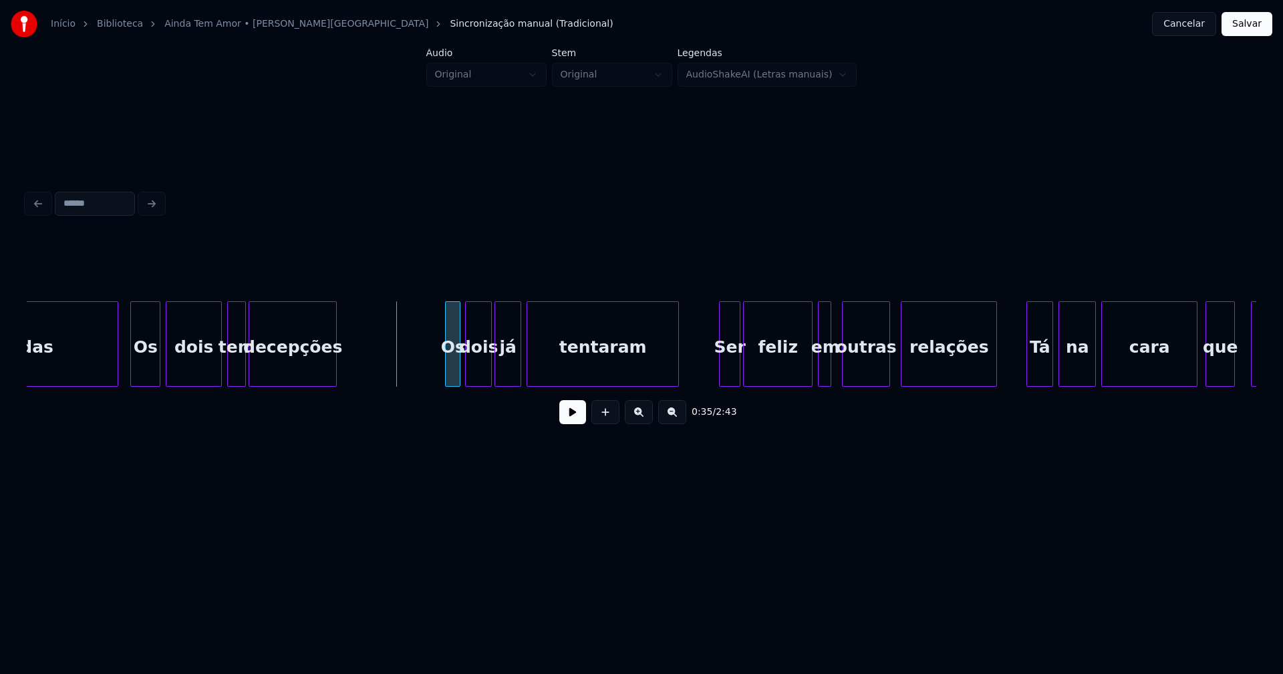
click at [446, 377] on div at bounding box center [448, 344] width 4 height 84
click at [413, 380] on div at bounding box center [414, 344] width 4 height 84
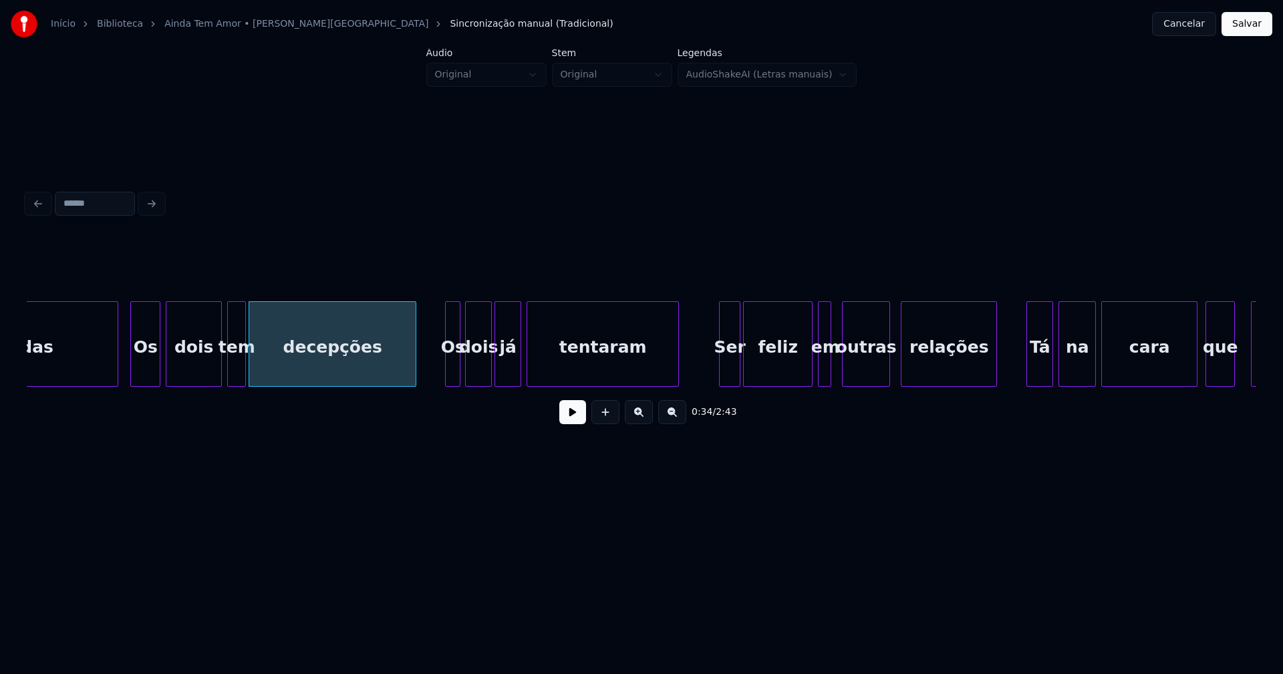
click at [578, 421] on button at bounding box center [572, 412] width 27 height 24
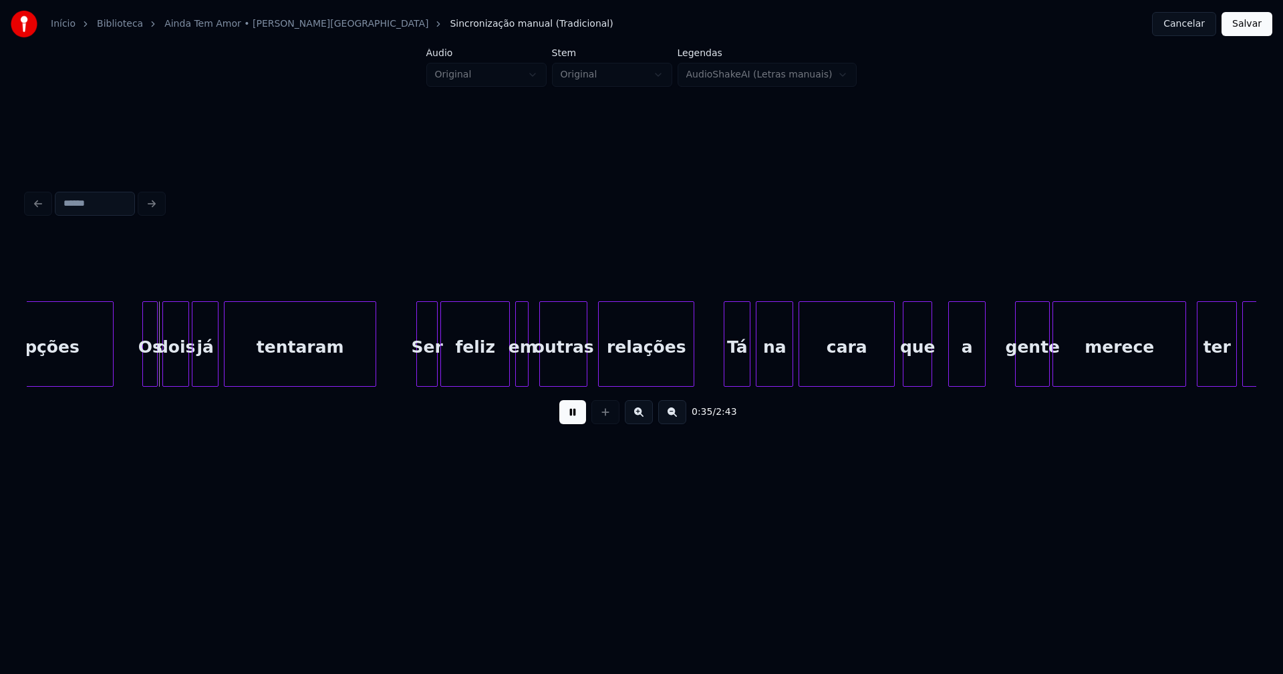
scroll to position [0, 4676]
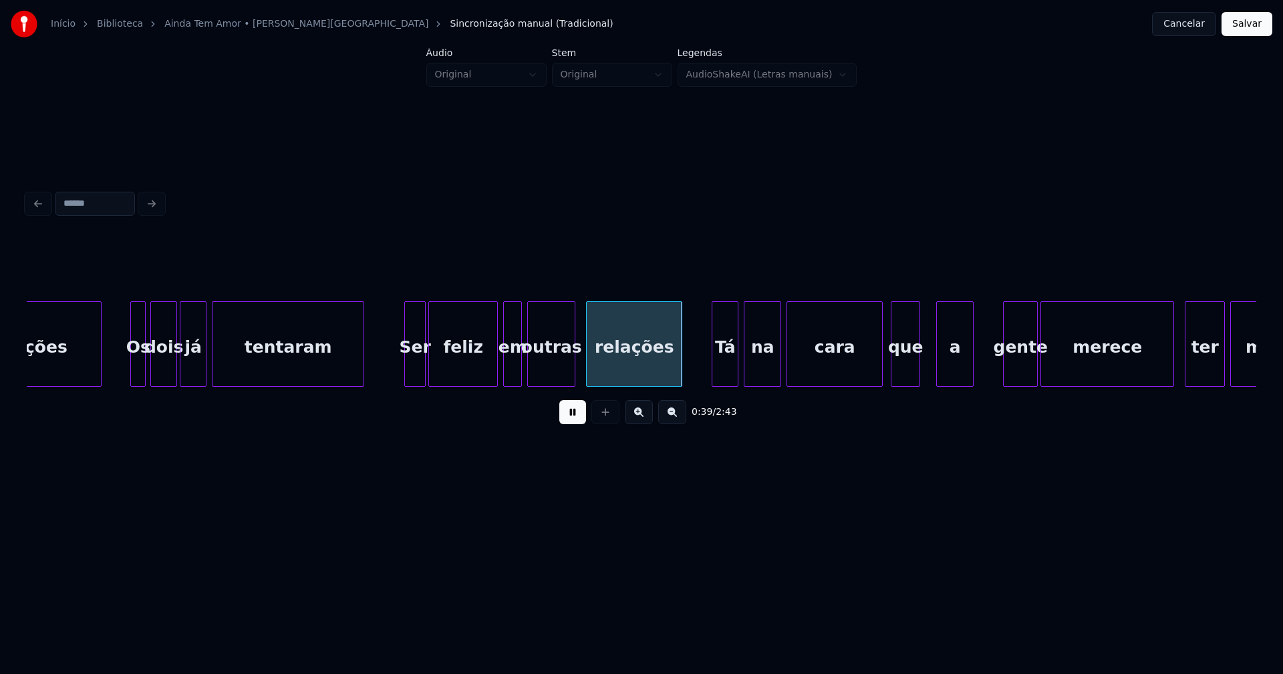
click at [520, 369] on div at bounding box center [519, 344] width 4 height 84
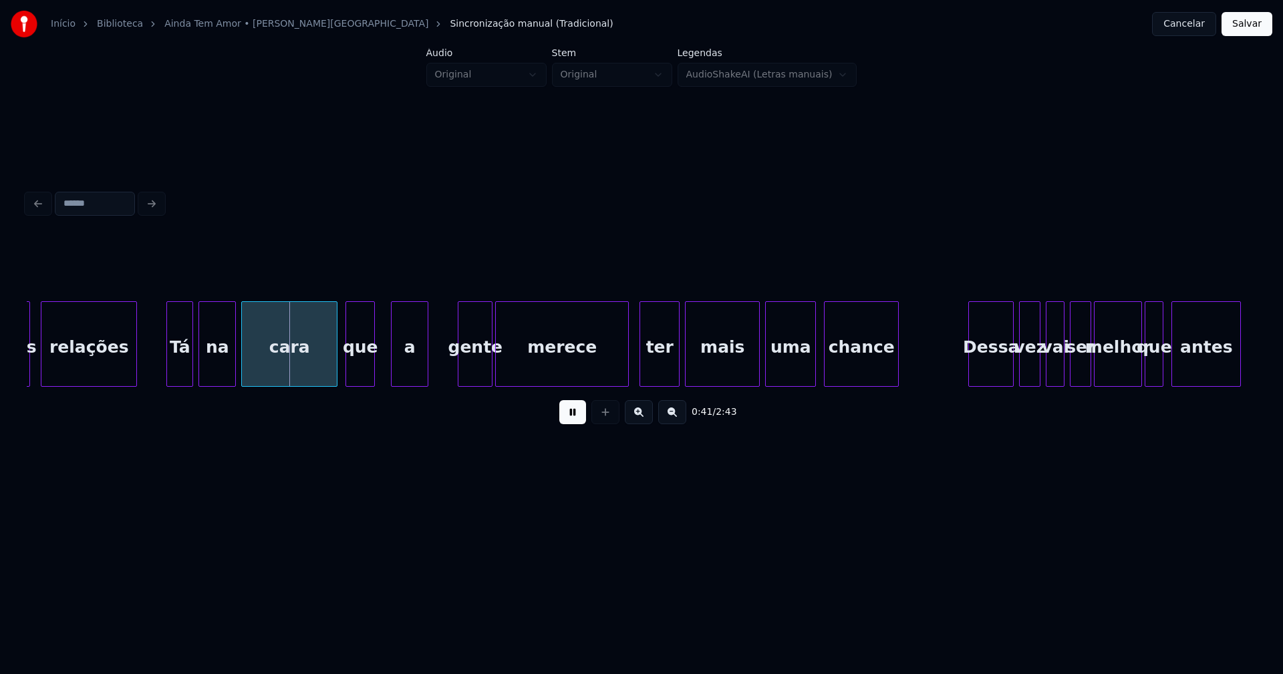
scroll to position [0, 5246]
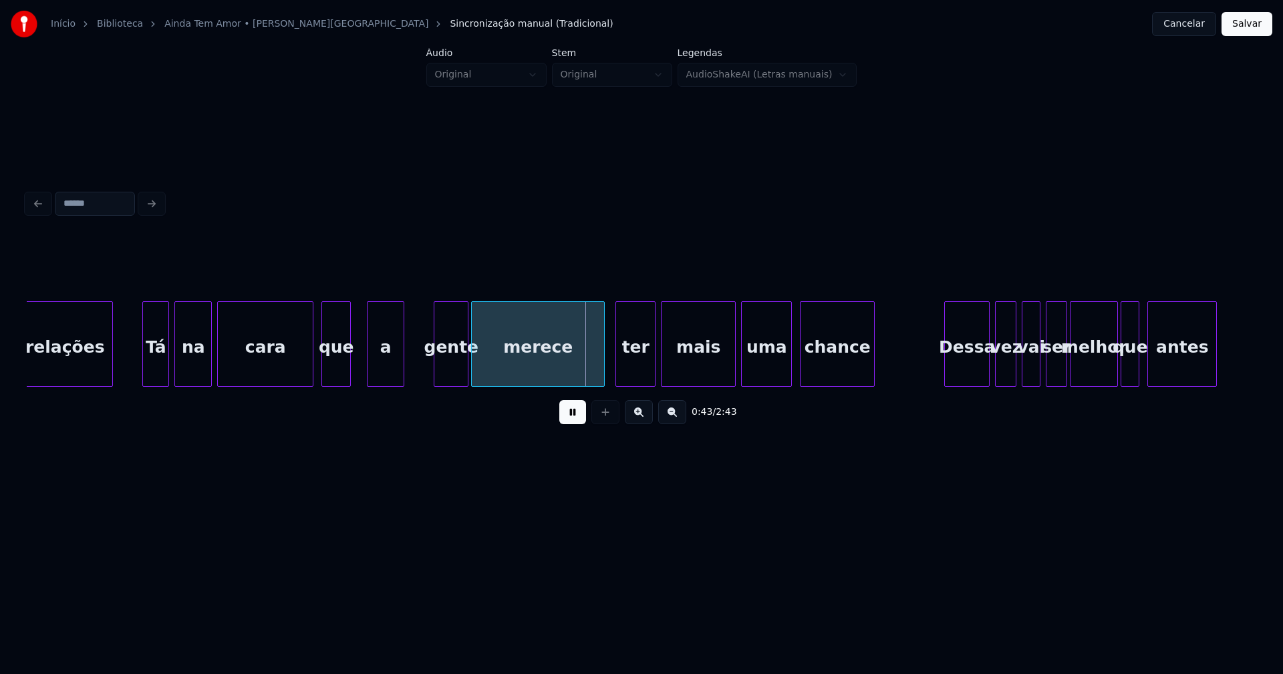
click at [577, 416] on button at bounding box center [572, 412] width 27 height 24
click at [335, 373] on div at bounding box center [333, 344] width 4 height 84
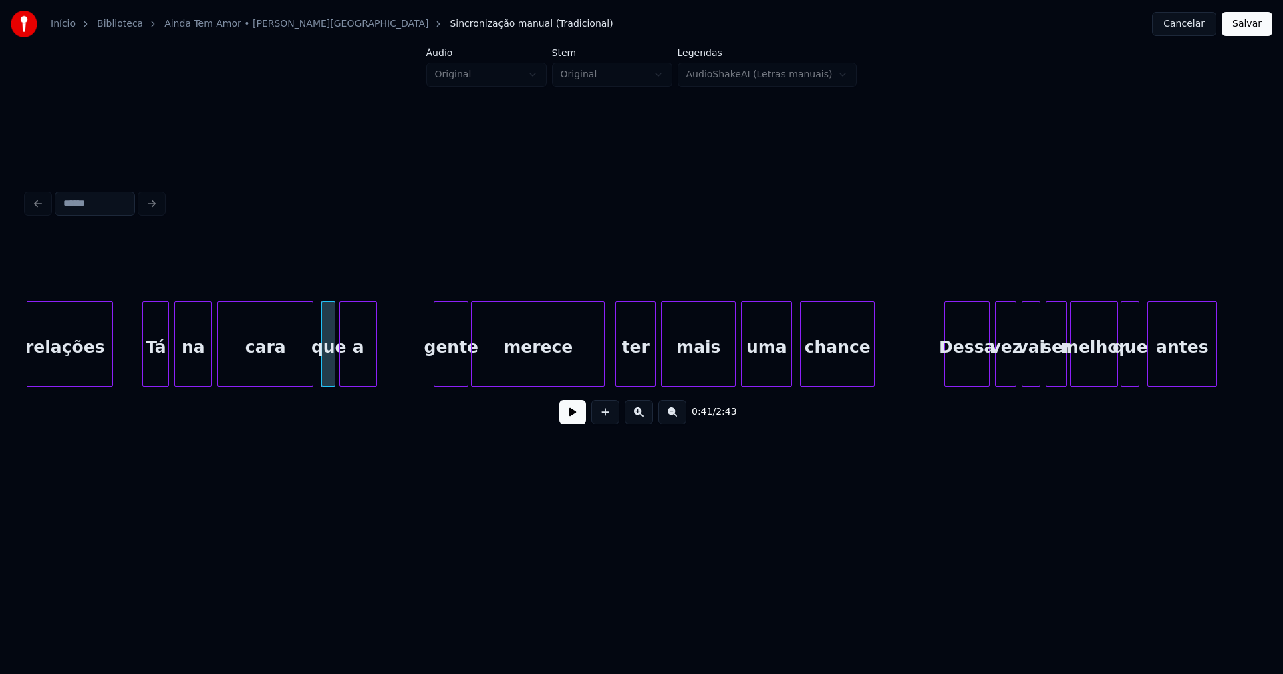
click at [355, 385] on div "relações Tá na cara que a gente merece ter mais uma chance Dessa vez vai ser me…" at bounding box center [641, 344] width 1229 height 86
click at [346, 384] on div "relações Tá na cara que a gente merece ter mais uma chance Dessa vez vai ser me…" at bounding box center [641, 344] width 1229 height 86
click at [379, 379] on div "gente" at bounding box center [378, 347] width 33 height 91
drag, startPoint x: 127, startPoint y: 367, endPoint x: 365, endPoint y: 409, distance: 241.4
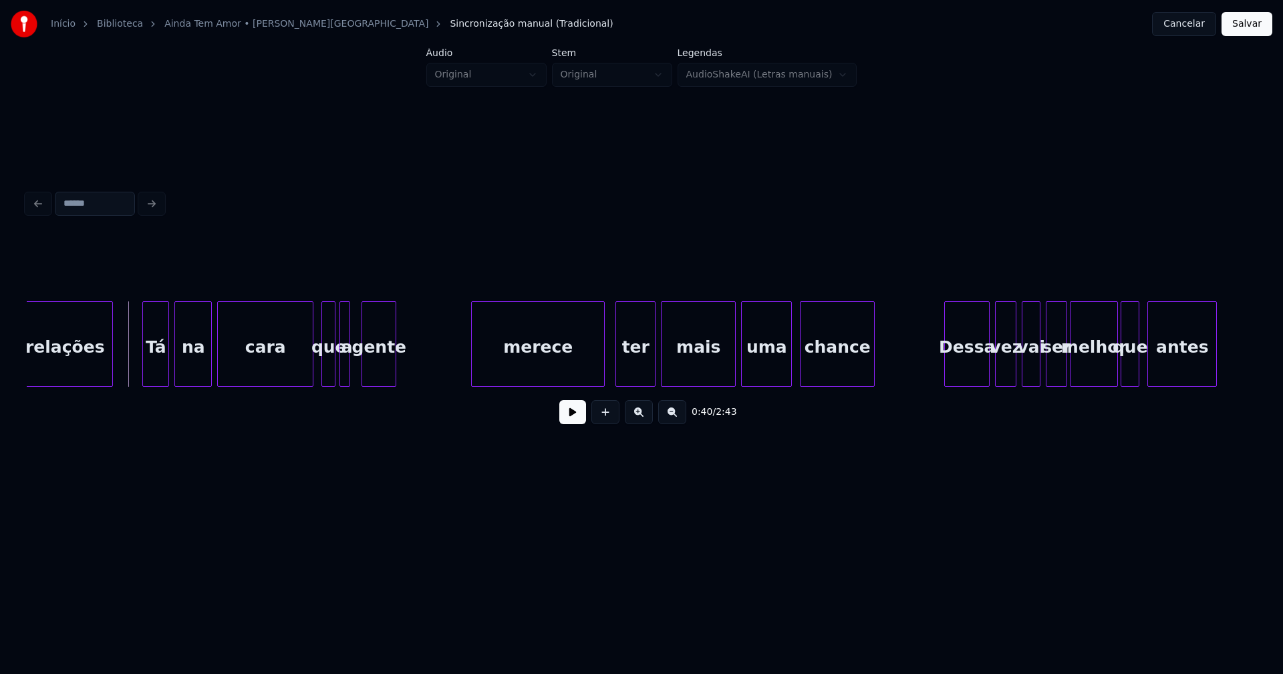
click at [572, 420] on button at bounding box center [572, 412] width 27 height 24
click at [454, 375] on div at bounding box center [454, 344] width 4 height 84
click at [594, 373] on div at bounding box center [594, 344] width 4 height 84
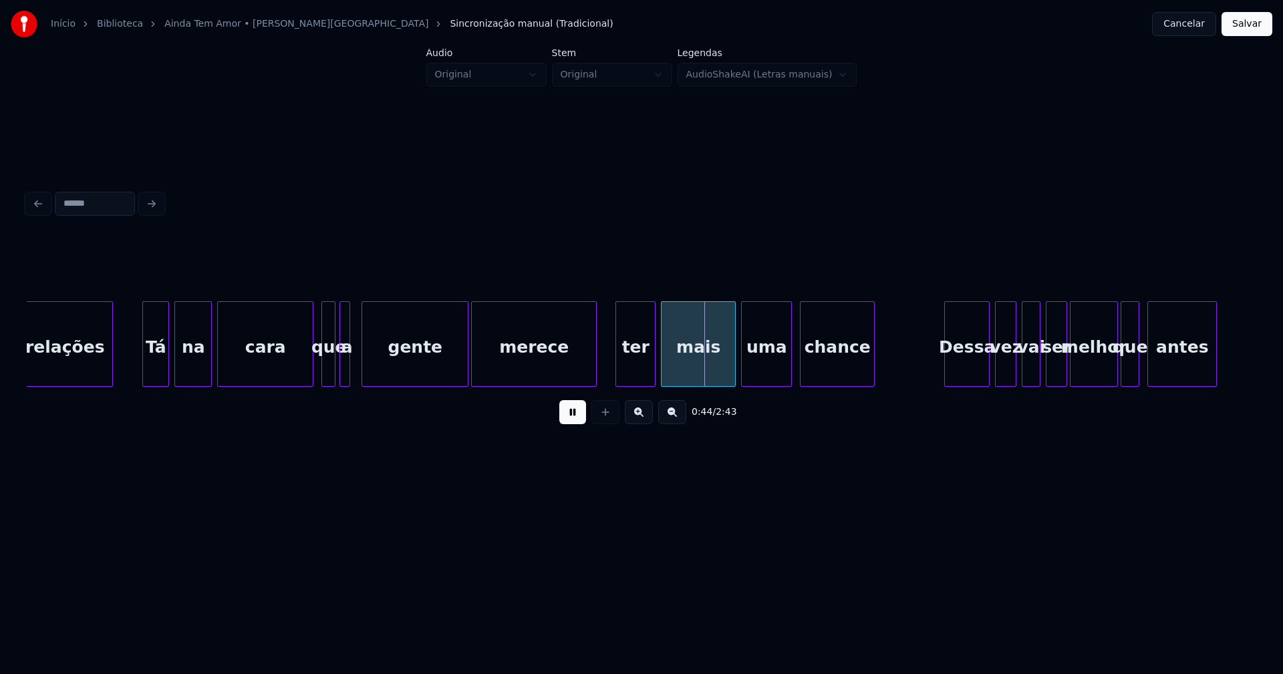
click at [465, 369] on div at bounding box center [466, 344] width 4 height 84
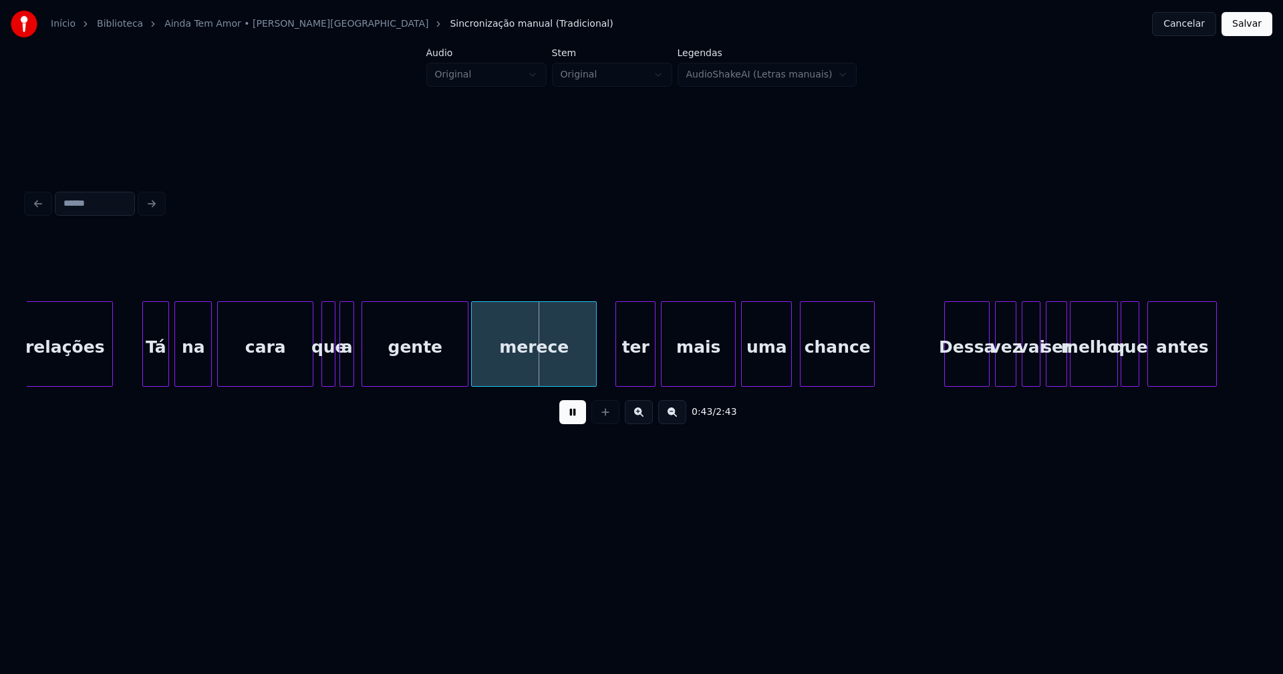
click at [352, 365] on div at bounding box center [351, 344] width 4 height 84
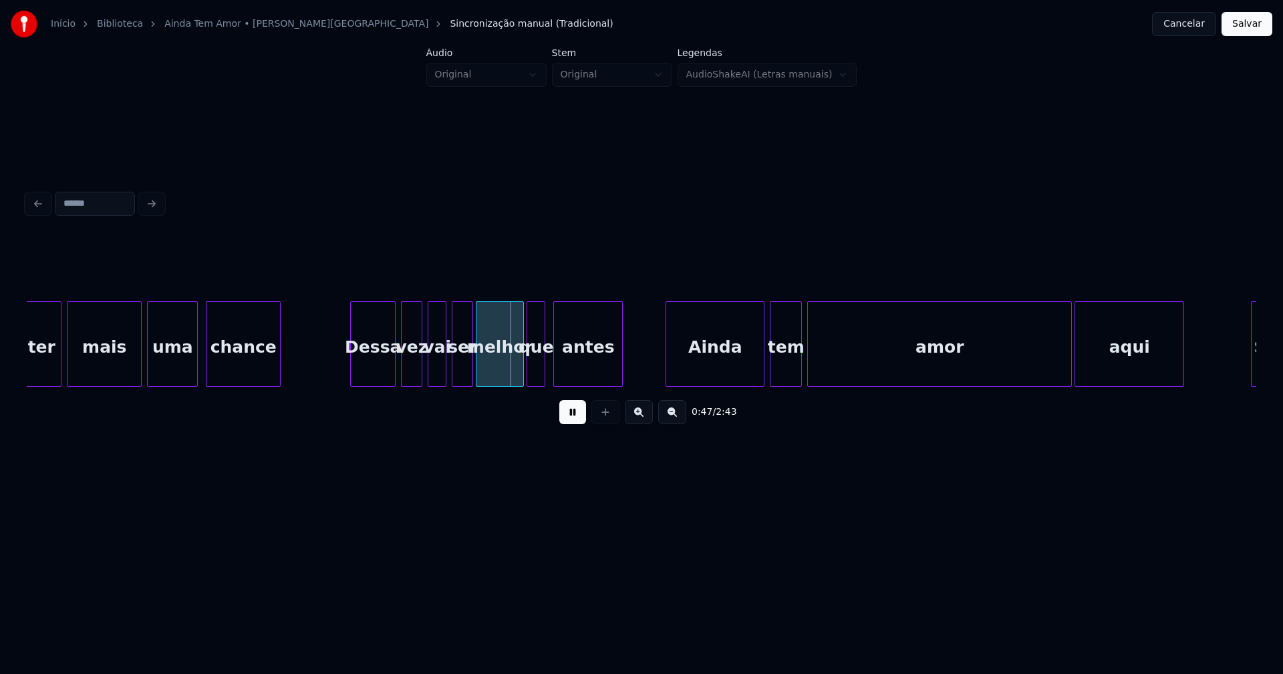
scroll to position [0, 5852]
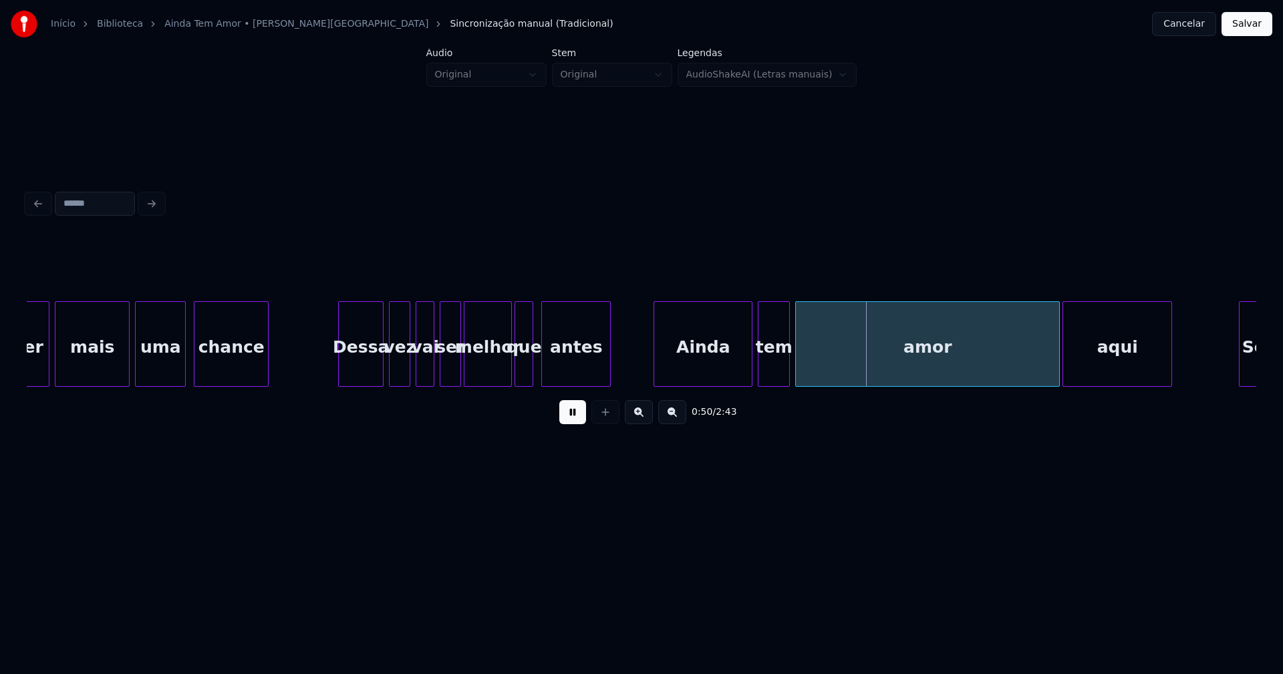
click at [570, 418] on button at bounding box center [572, 412] width 27 height 24
click at [449, 372] on div "ser" at bounding box center [446, 347] width 20 height 91
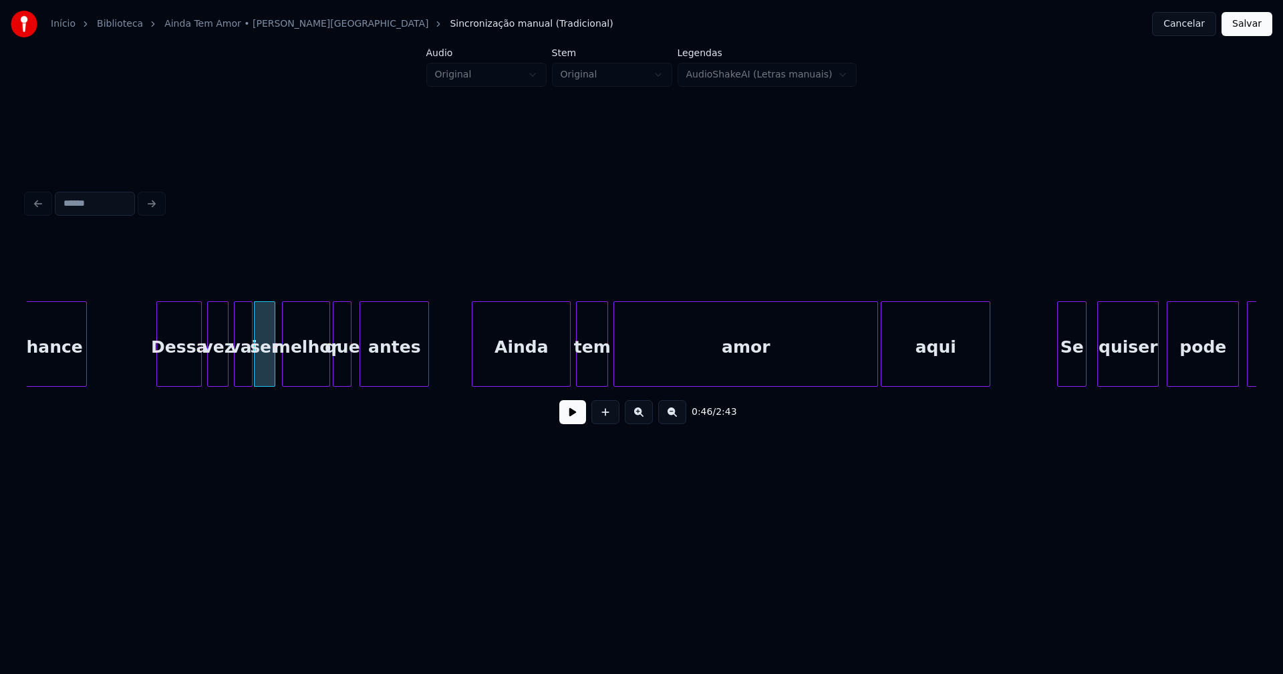
scroll to position [0, 6142]
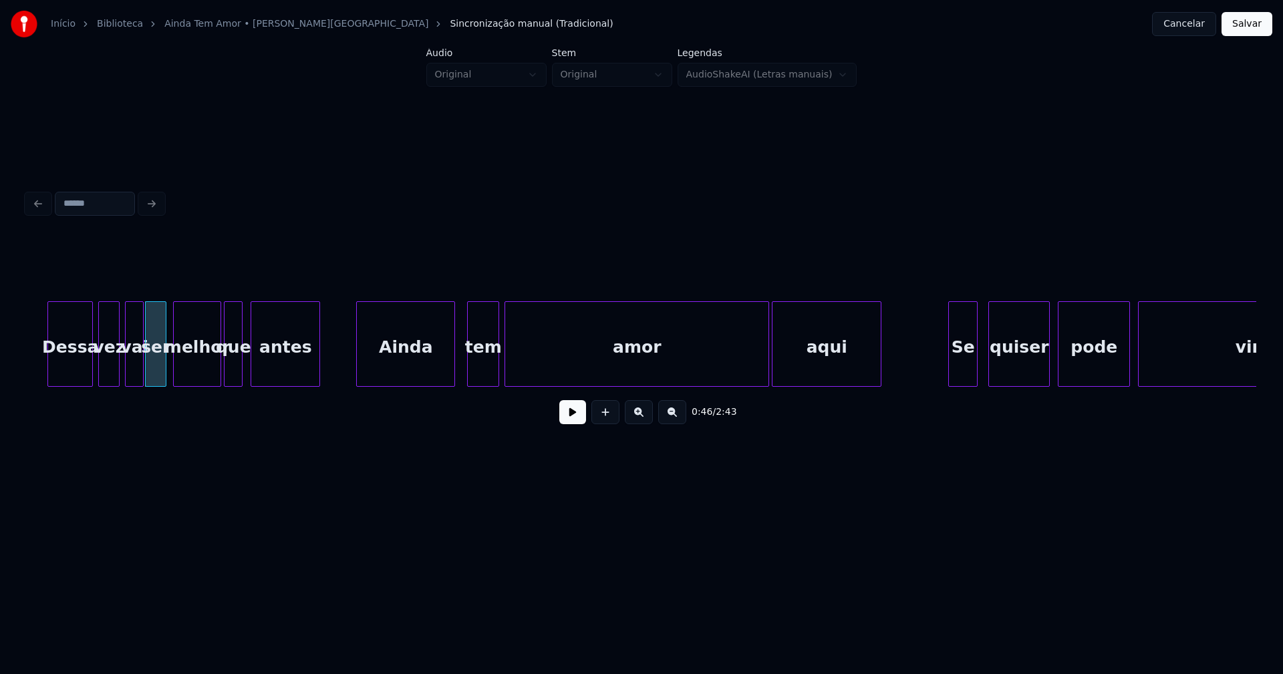
click at [399, 373] on div "Ainda" at bounding box center [406, 347] width 98 height 91
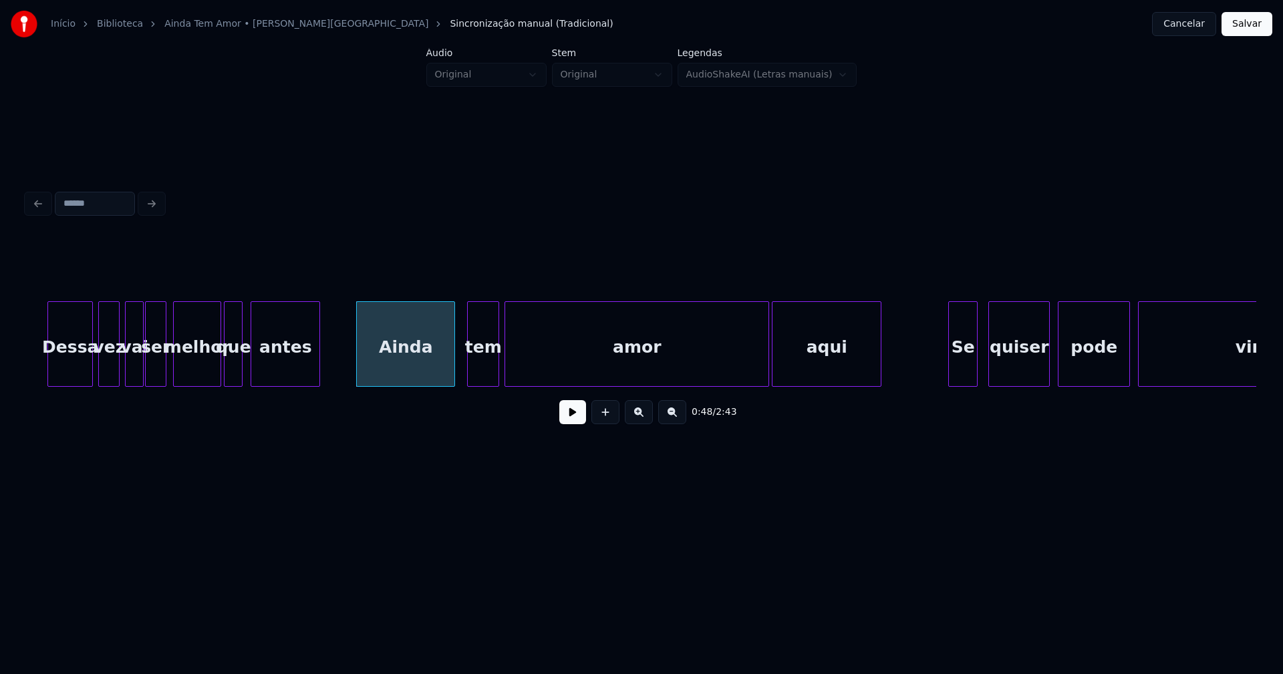
click at [583, 417] on button at bounding box center [572, 412] width 27 height 24
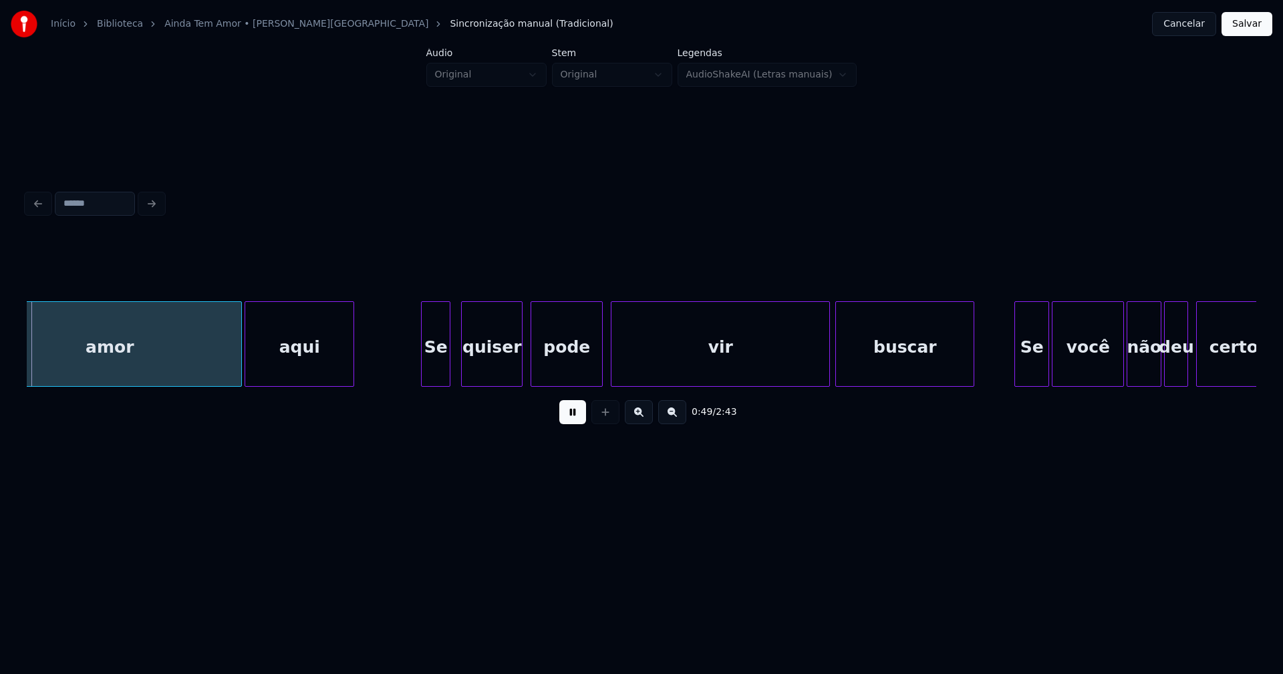
scroll to position [0, 6669]
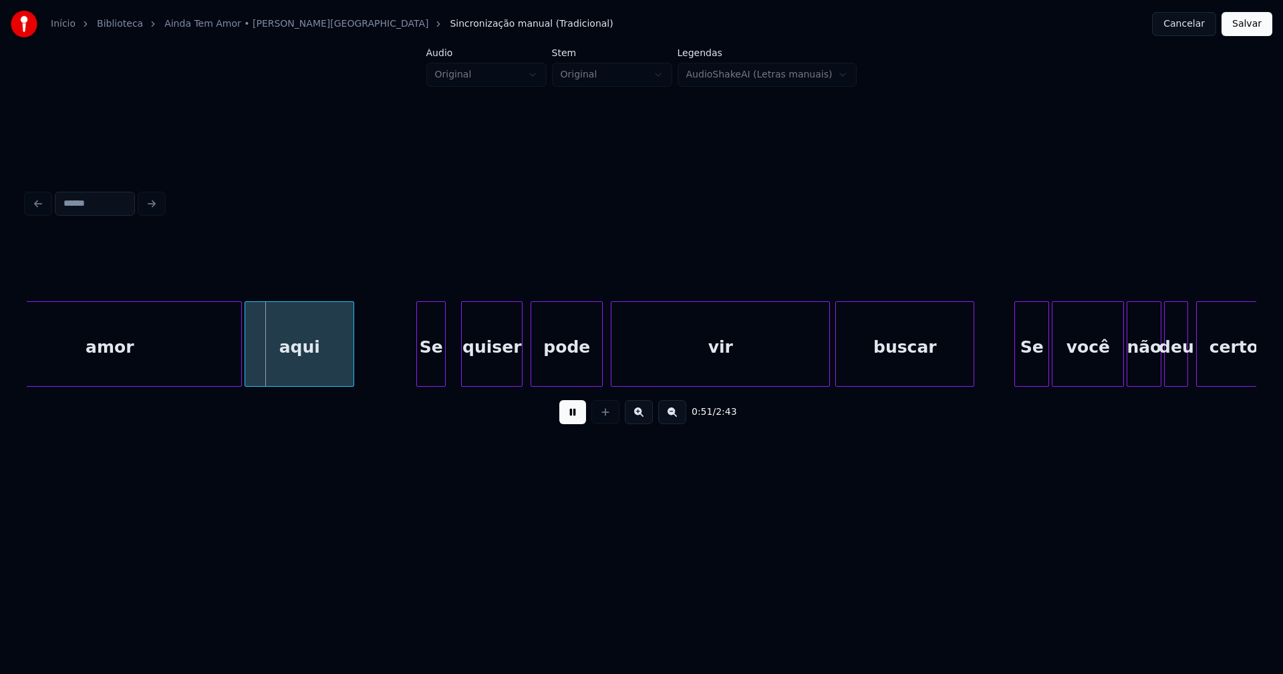
click at [430, 375] on div "Se" at bounding box center [431, 347] width 28 height 91
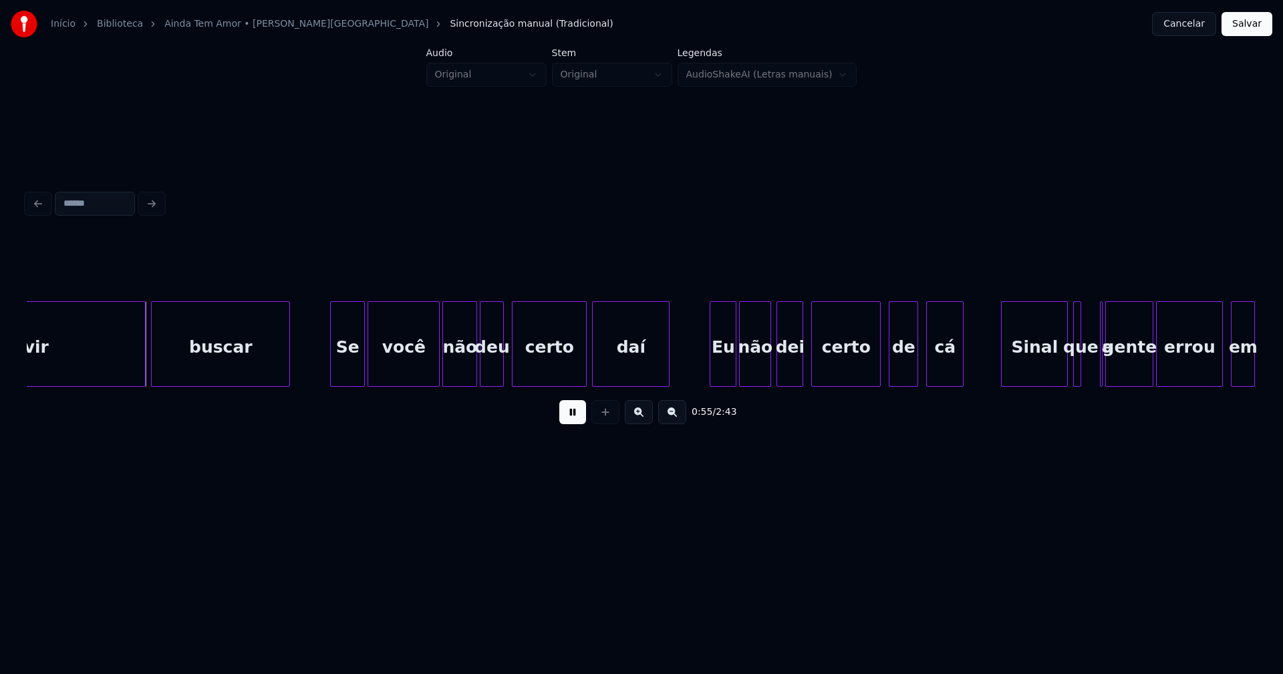
scroll to position [0, 7366]
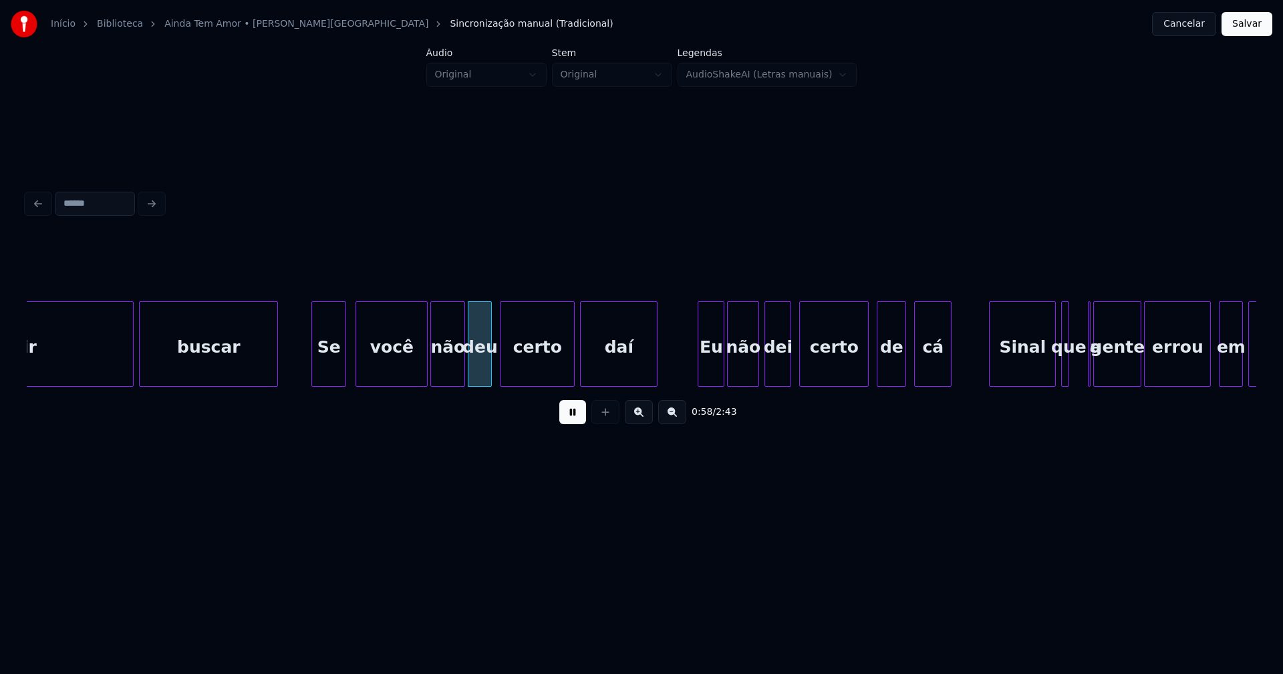
click at [323, 371] on div "Se" at bounding box center [328, 347] width 33 height 91
click at [349, 363] on div at bounding box center [349, 344] width 4 height 84
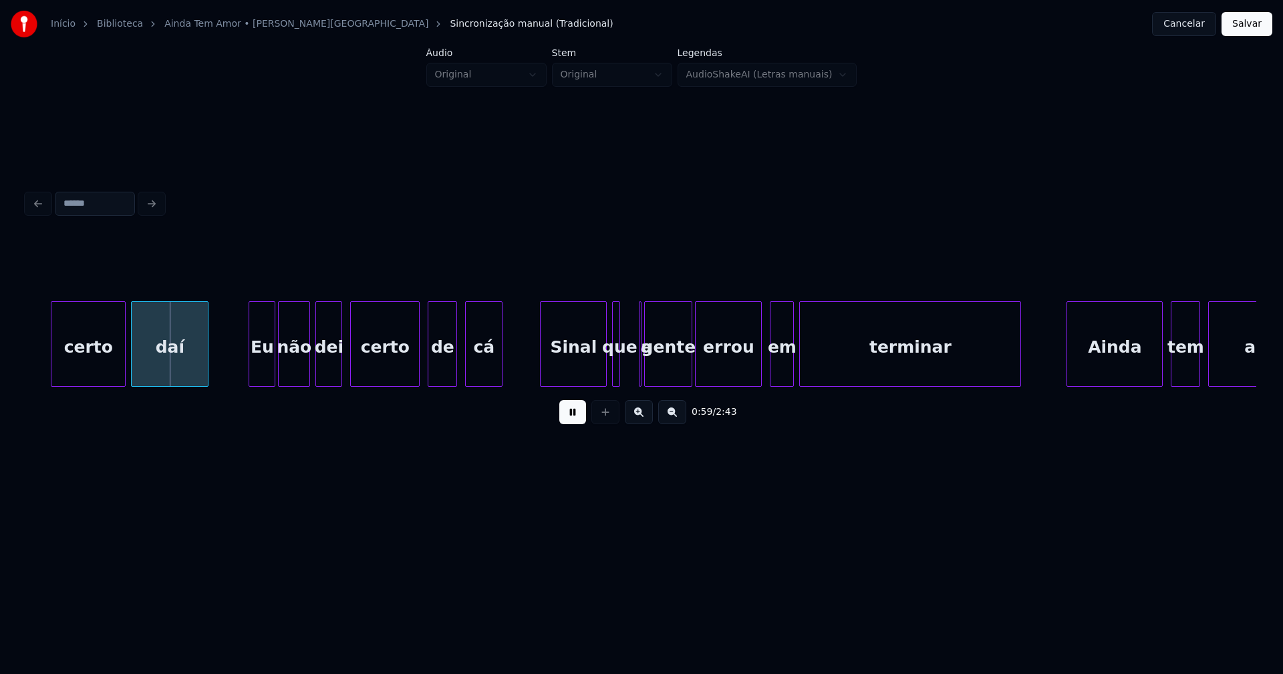
scroll to position [0, 7851]
